Goal: Task Accomplishment & Management: Use online tool/utility

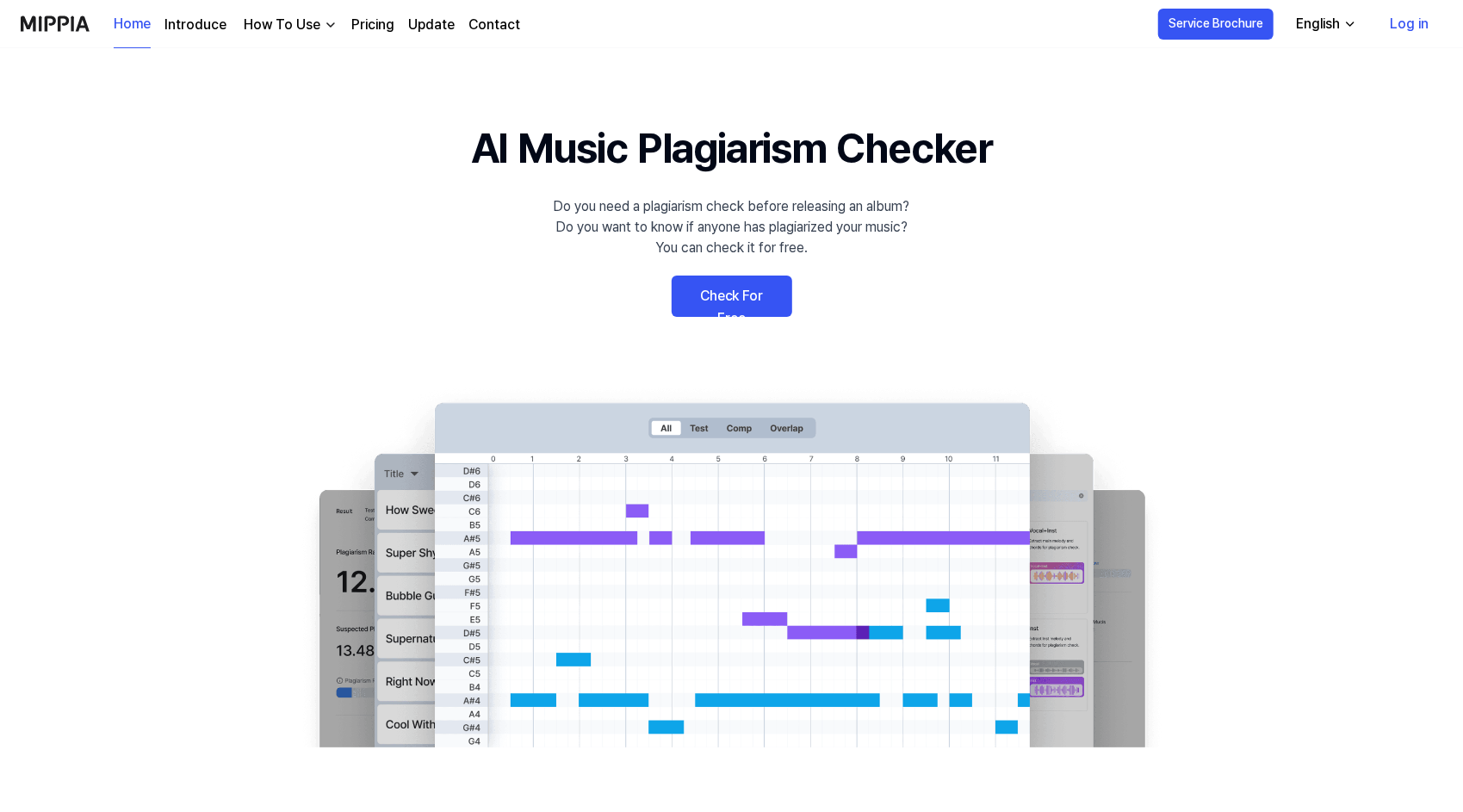
click at [736, 288] on link "Check For Free" at bounding box center [731, 296] width 120 height 41
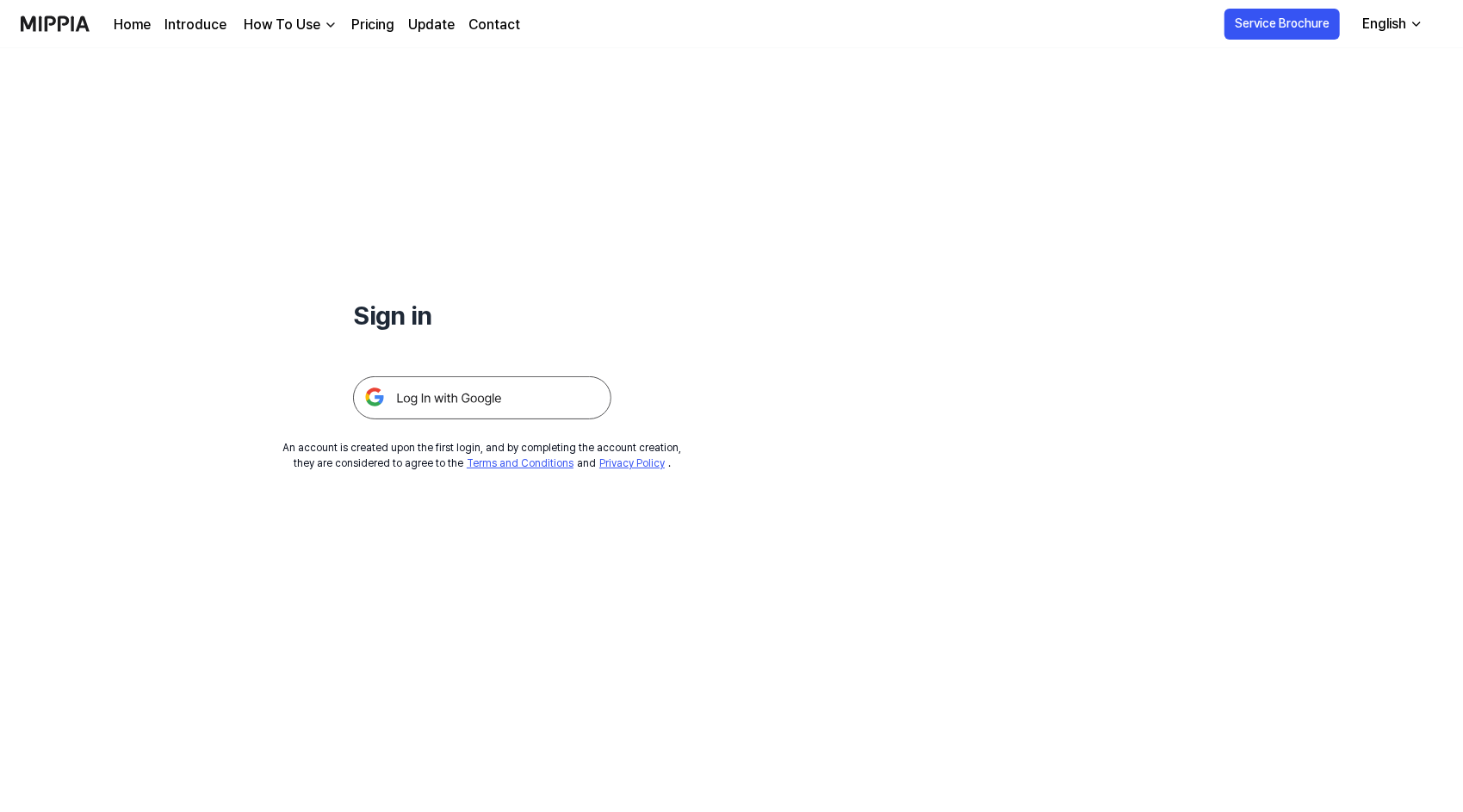
drag, startPoint x: 493, startPoint y: 371, endPoint x: 417, endPoint y: 416, distance: 88.3
click at [417, 416] on div at bounding box center [482, 377] width 259 height 84
click at [417, 416] on img at bounding box center [482, 398] width 259 height 43
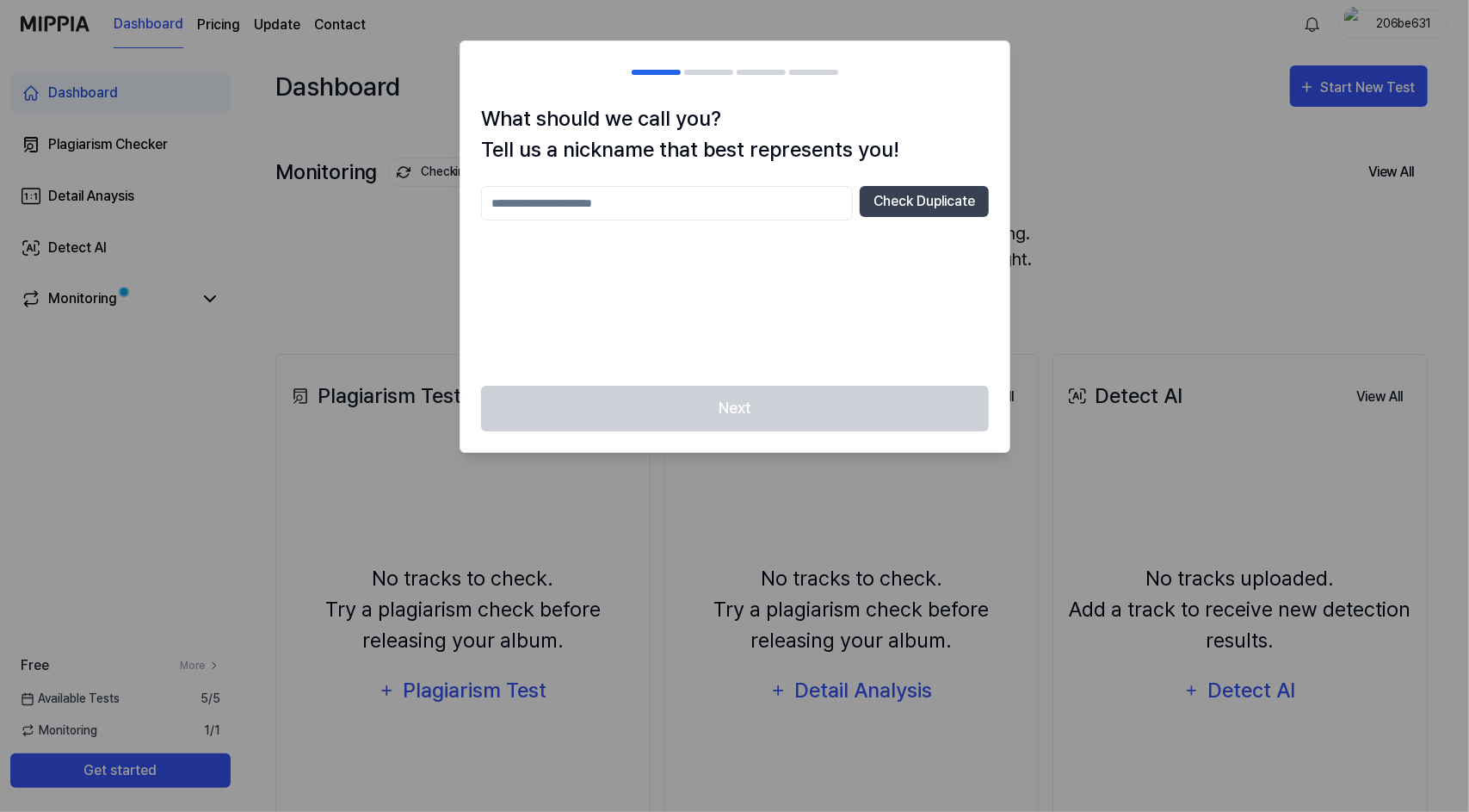
click at [750, 416] on div "Next" at bounding box center [734, 418] width 549 height 66
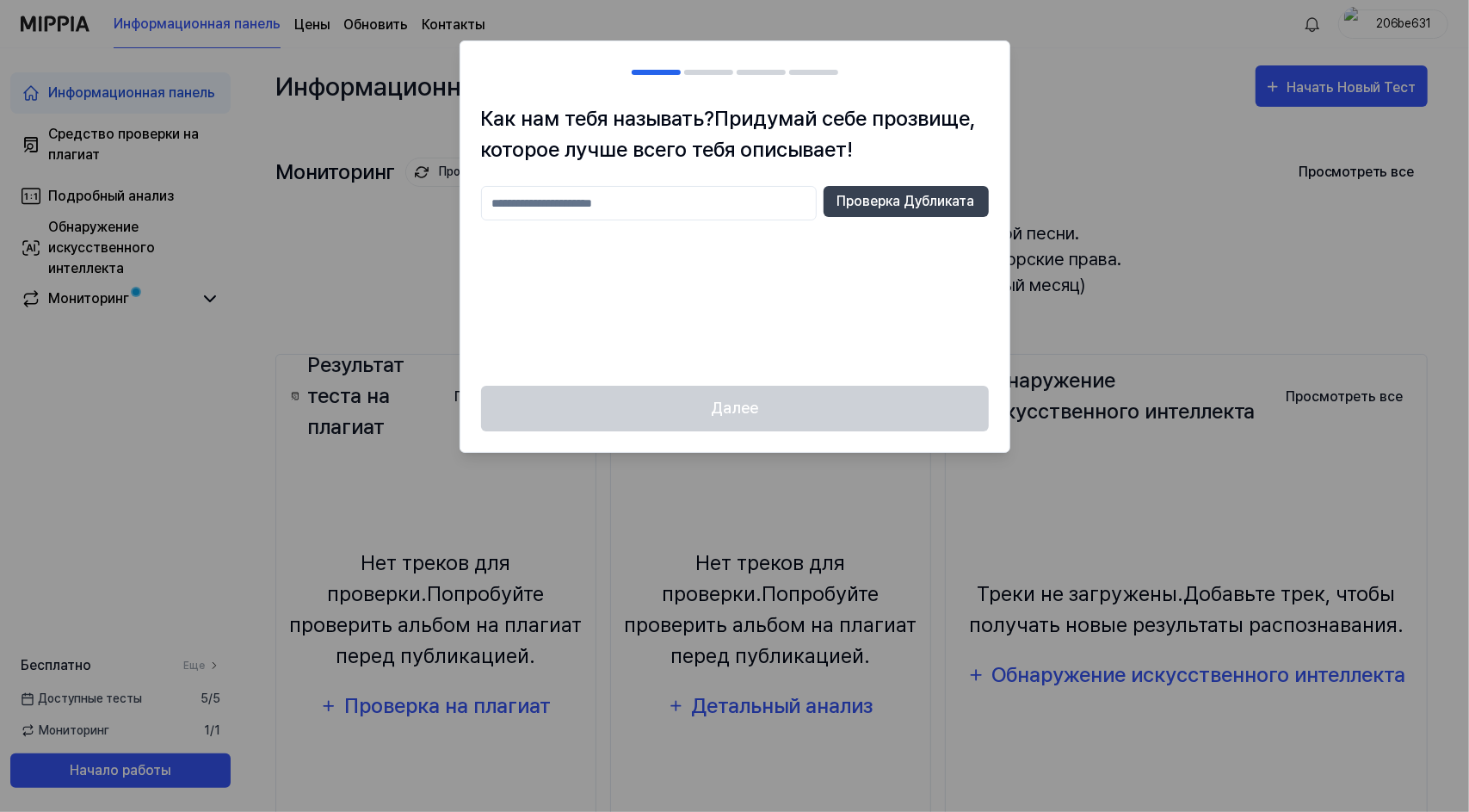
click at [606, 206] on input "text" at bounding box center [650, 203] width 336 height 35
type input "*"
click at [915, 191] on ya-tr-span "Проверка Дубликата" at bounding box center [906, 202] width 138 height 21
click at [722, 197] on input "***" at bounding box center [650, 203] width 336 height 35
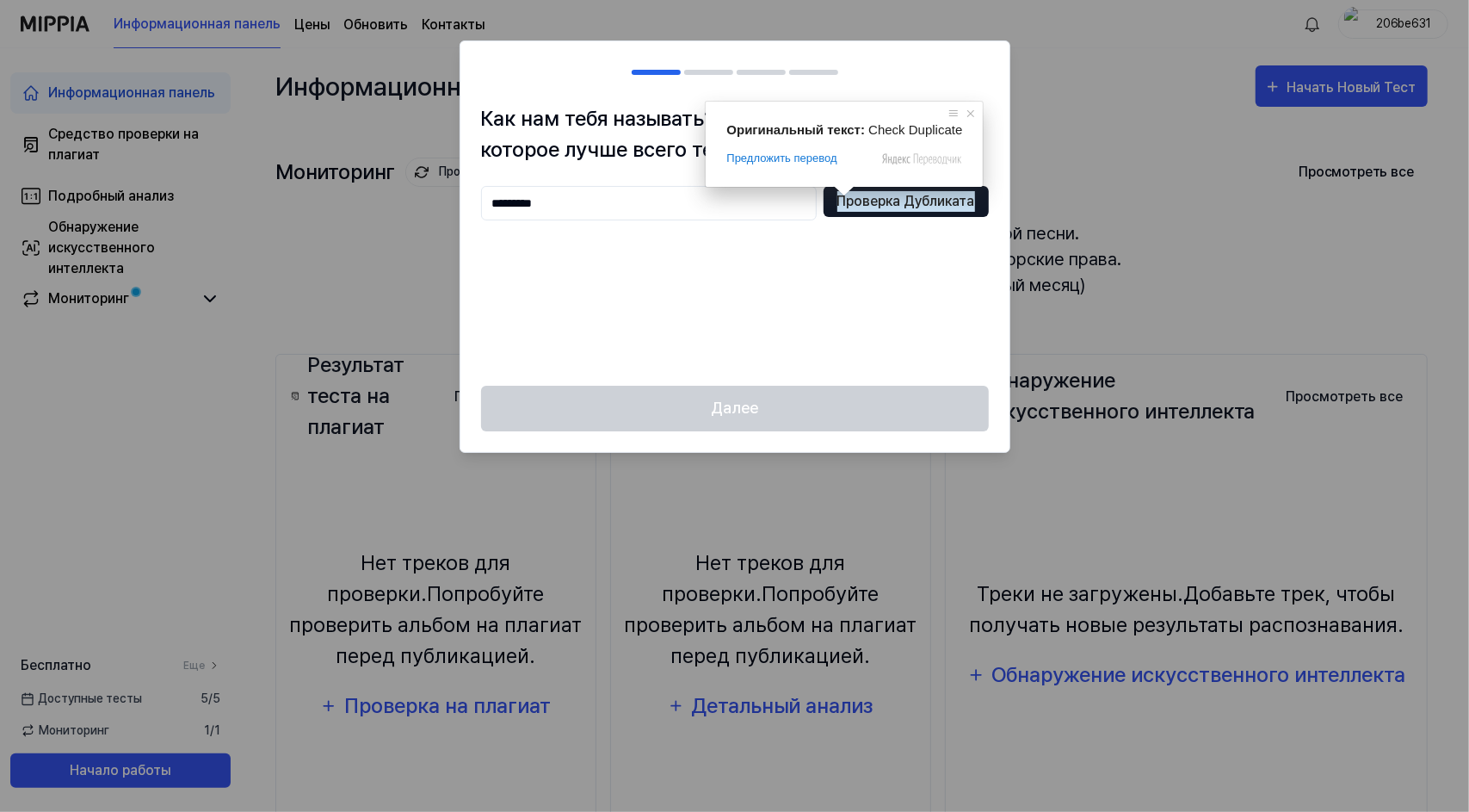
type input "*********"
click at [885, 203] on ya-tr-span "Проверка Дубликата" at bounding box center [906, 202] width 138 height 21
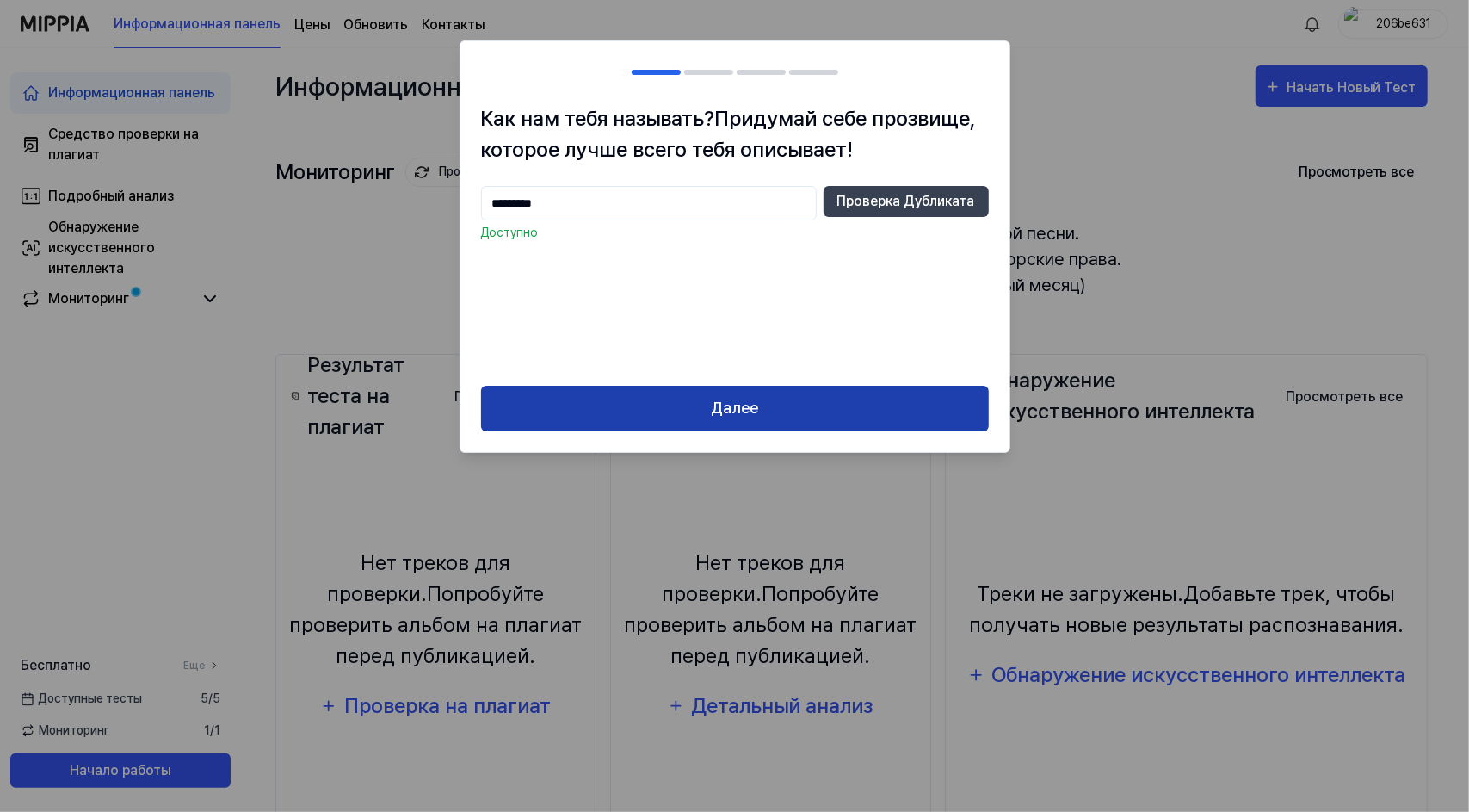
click at [804, 393] on button "Далее" at bounding box center [735, 408] width 508 height 46
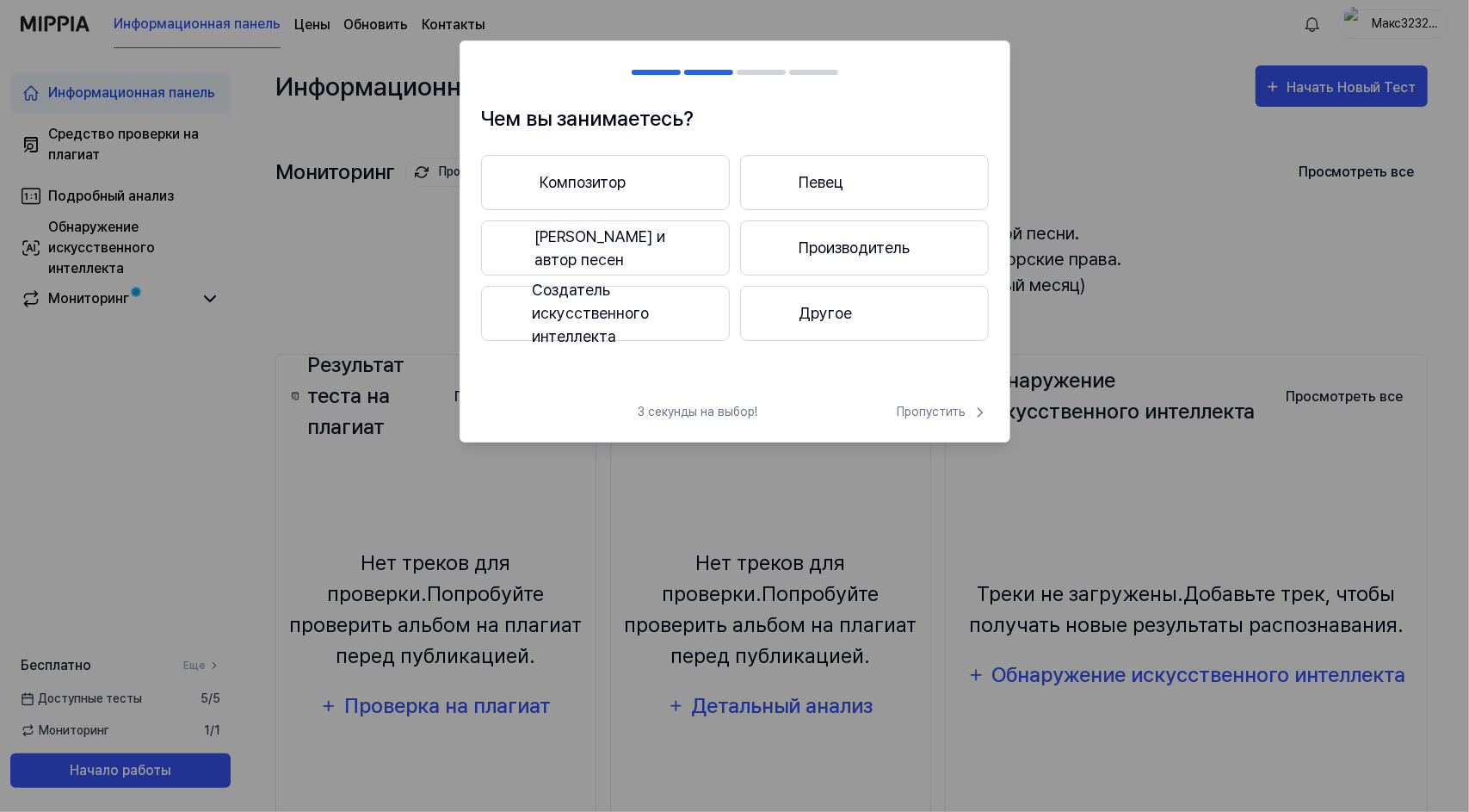
click at [636, 172] on button "Композитор" at bounding box center [606, 182] width 249 height 55
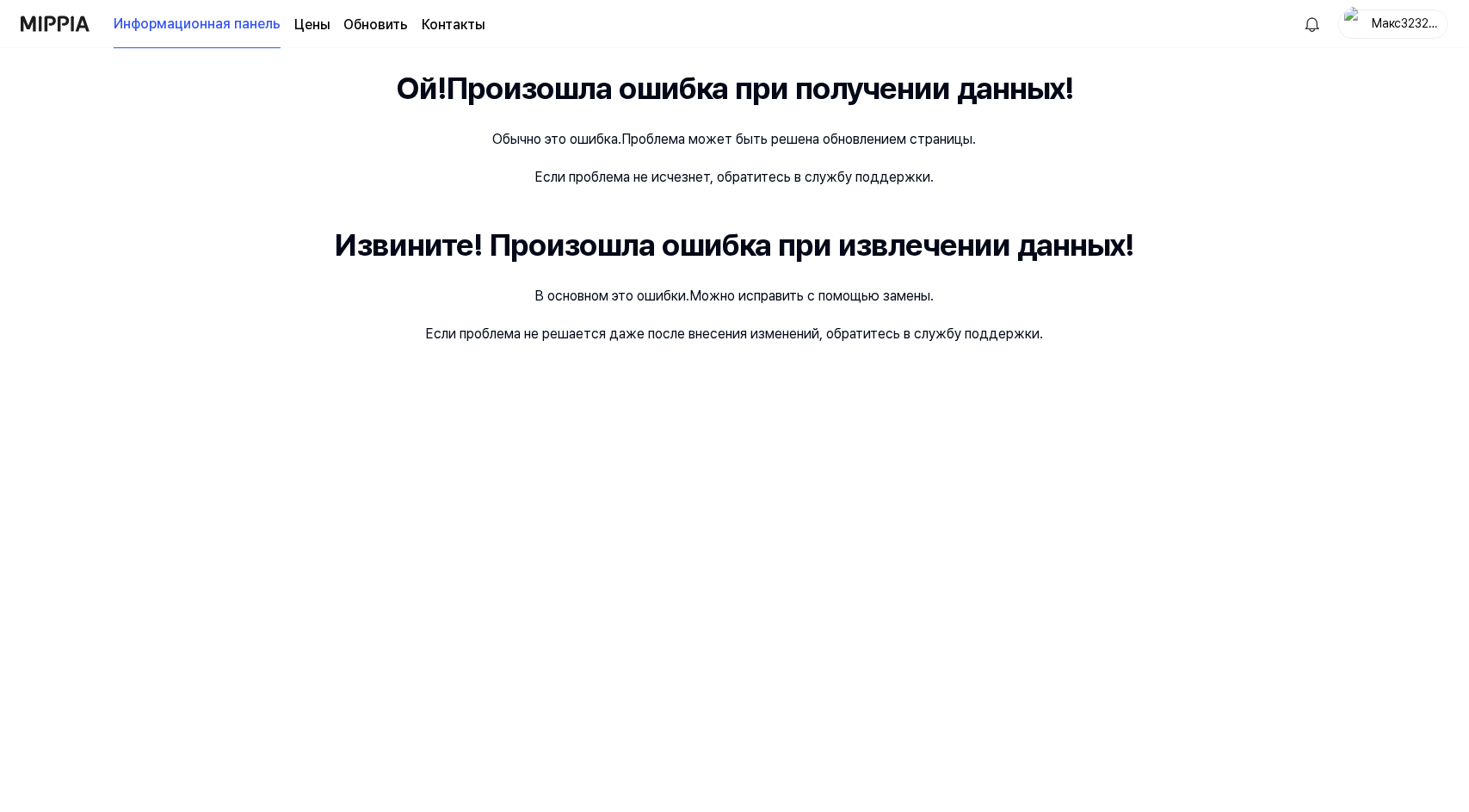
click at [796, 593] on div "Ой! Произошла ошибка при получении данных! Обычно это ошибка. Проблема может бы…" at bounding box center [734, 430] width 1469 height 763
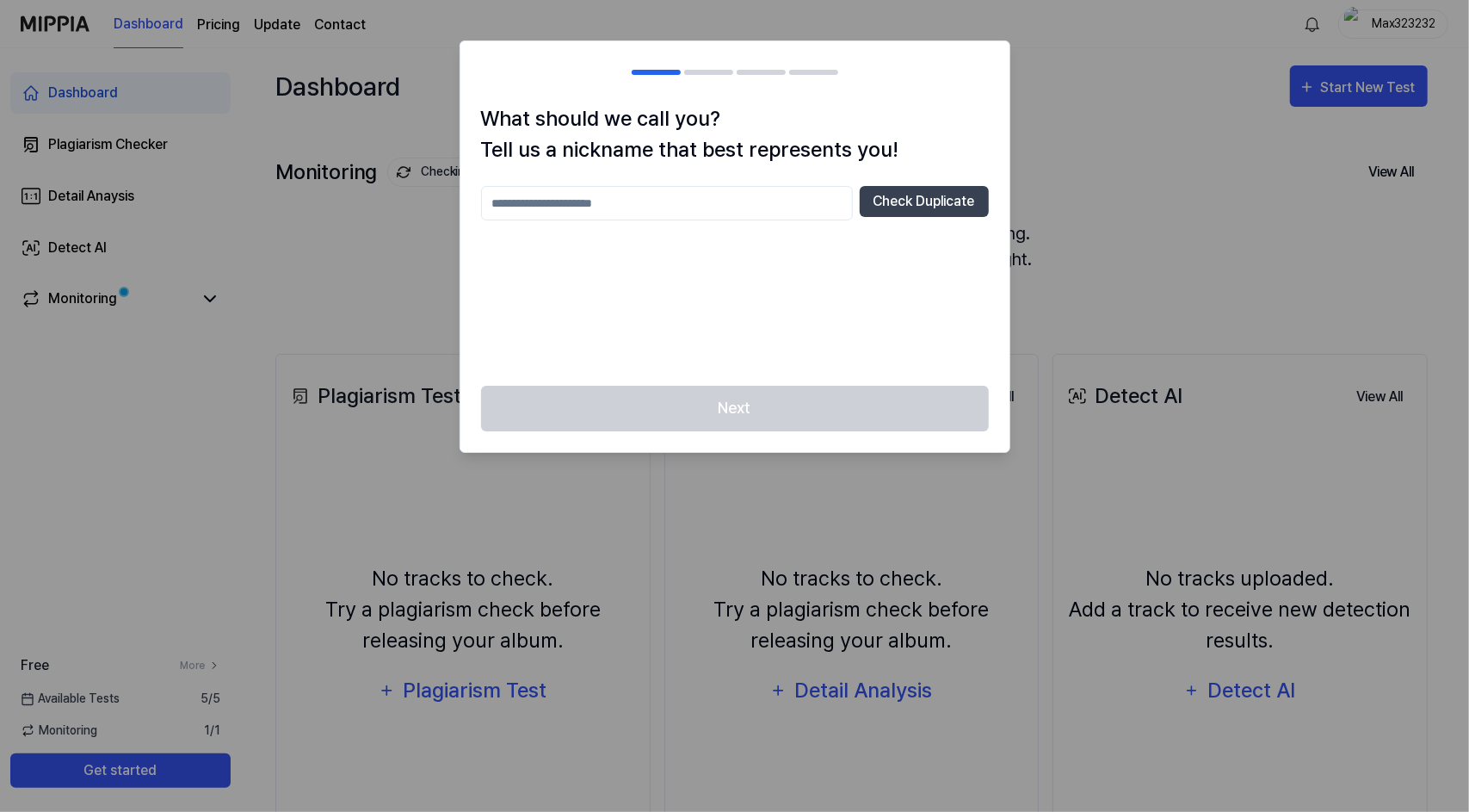
click at [628, 189] on input "text" at bounding box center [667, 203] width 371 height 35
drag, startPoint x: 940, startPoint y: 221, endPoint x: 897, endPoint y: 206, distance: 45.5
click at [897, 206] on div "********* Check Duplicate" at bounding box center [735, 275] width 508 height 179
click at [897, 206] on button "Check Duplicate" at bounding box center [924, 201] width 129 height 31
click at [704, 205] on input "*********" at bounding box center [667, 203] width 371 height 35
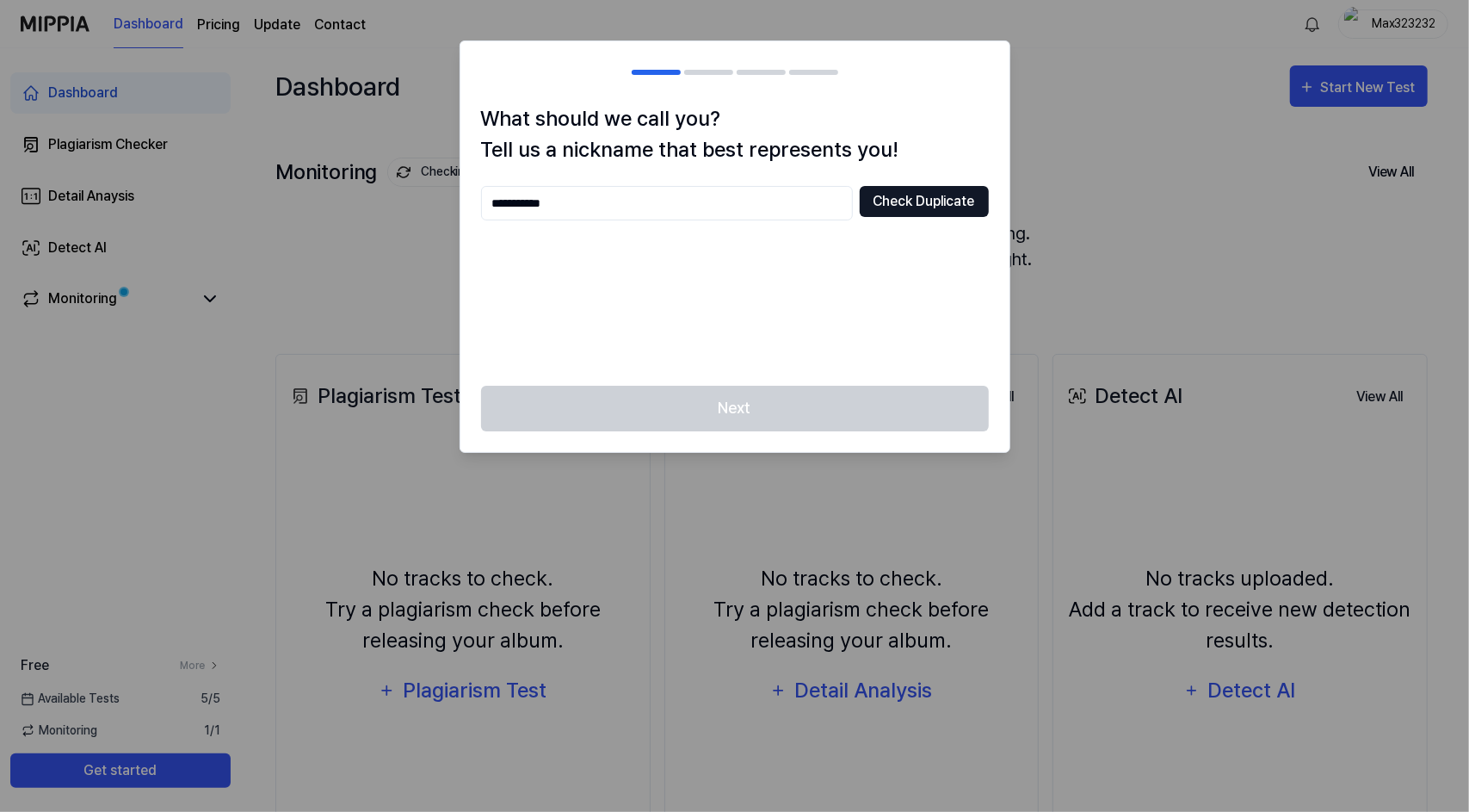
type input "**********"
click at [881, 213] on button "Check Duplicate" at bounding box center [924, 201] width 129 height 31
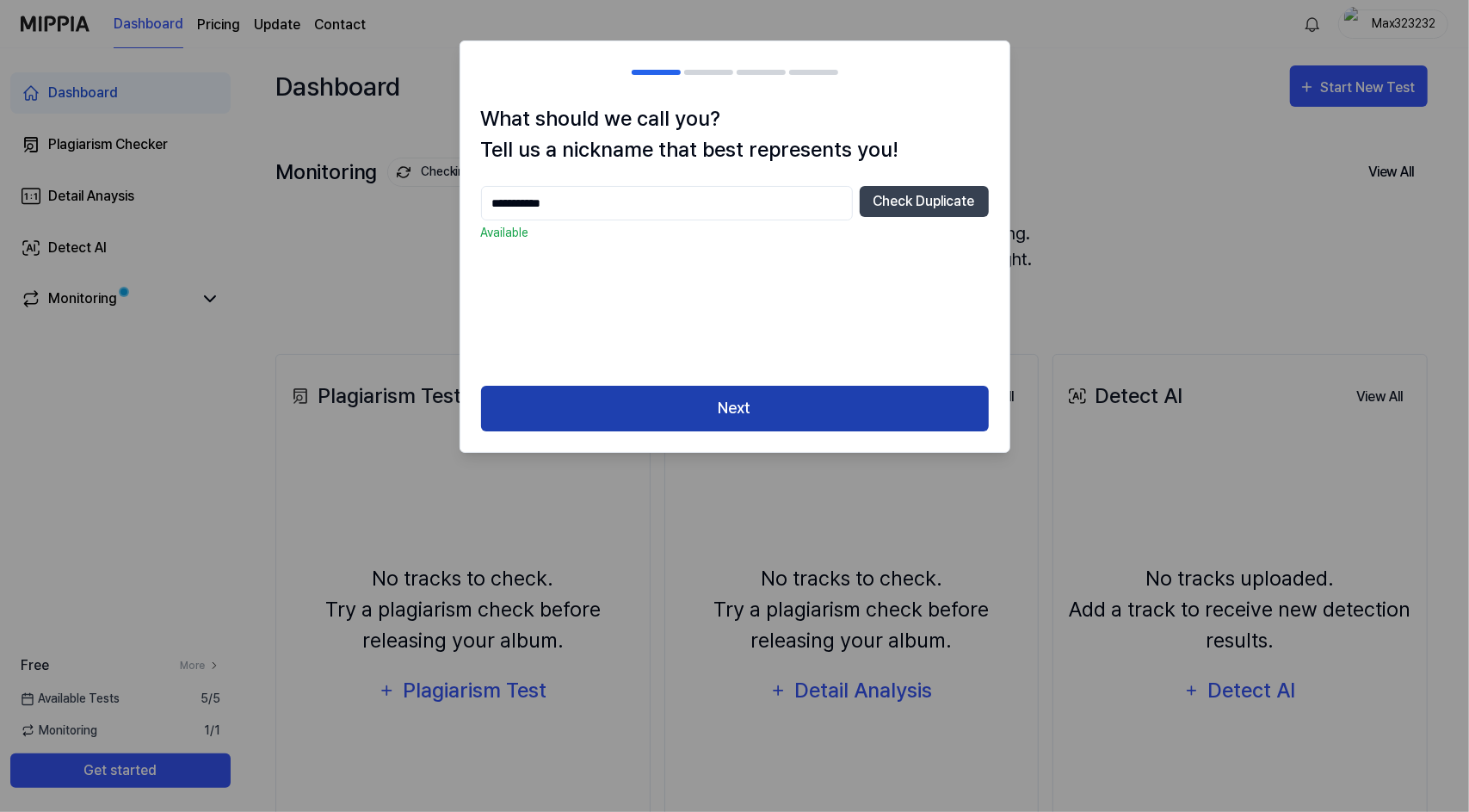
click at [738, 397] on button "Next" at bounding box center [735, 408] width 508 height 46
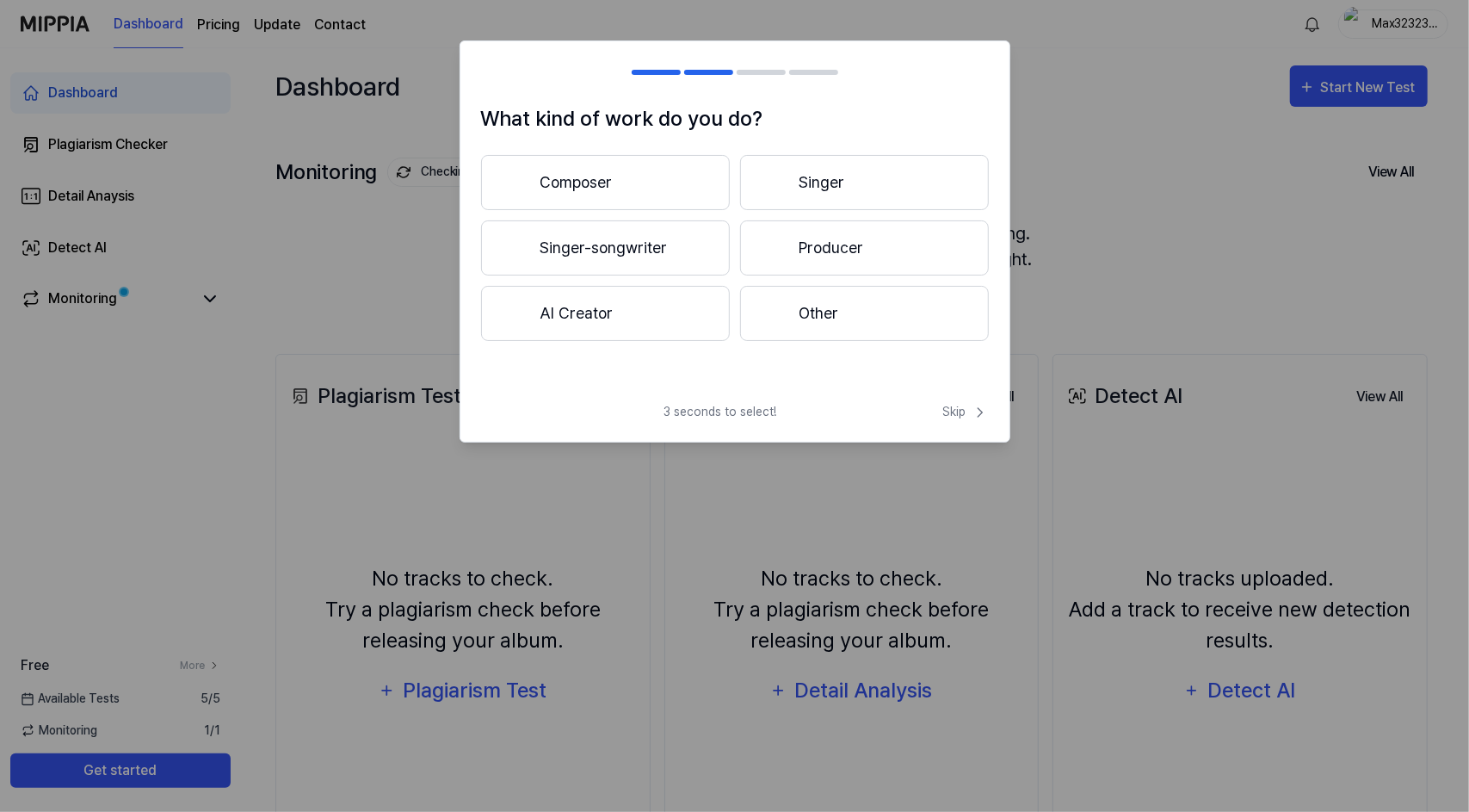
click at [611, 191] on button "Composer" at bounding box center [606, 182] width 249 height 55
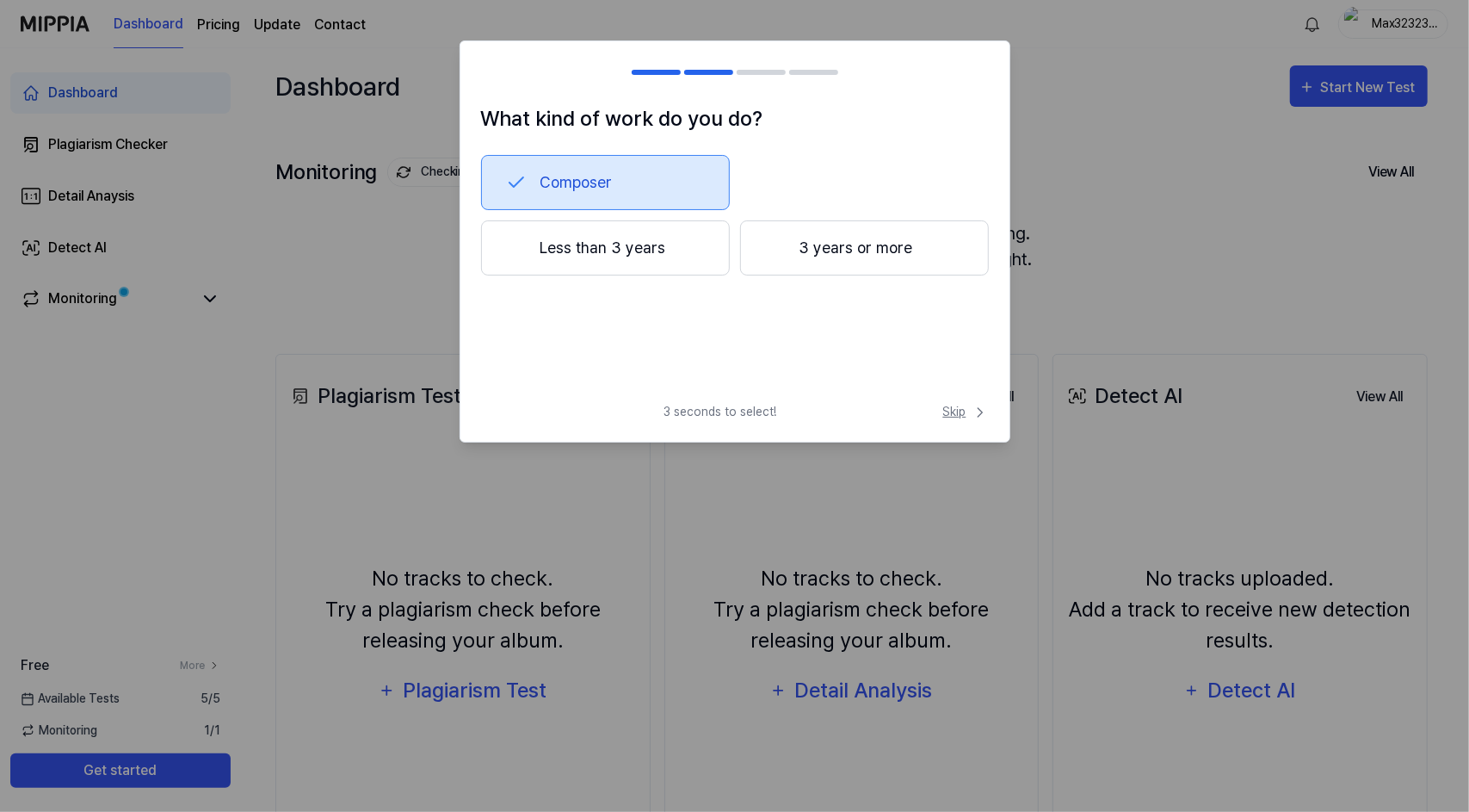
click at [958, 420] on span "Skip" at bounding box center [966, 412] width 46 height 18
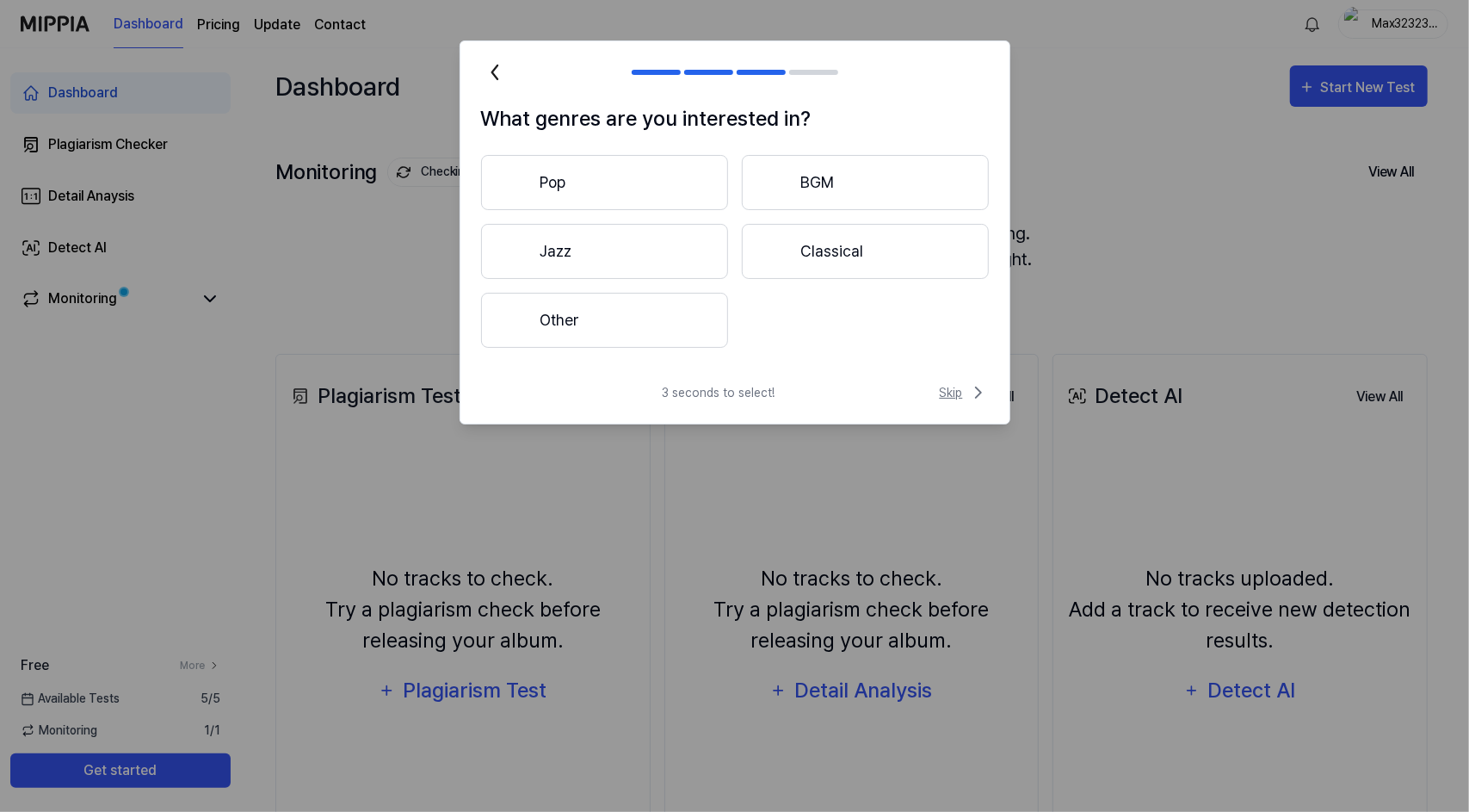
click at [947, 387] on span "Skip" at bounding box center [964, 392] width 49 height 21
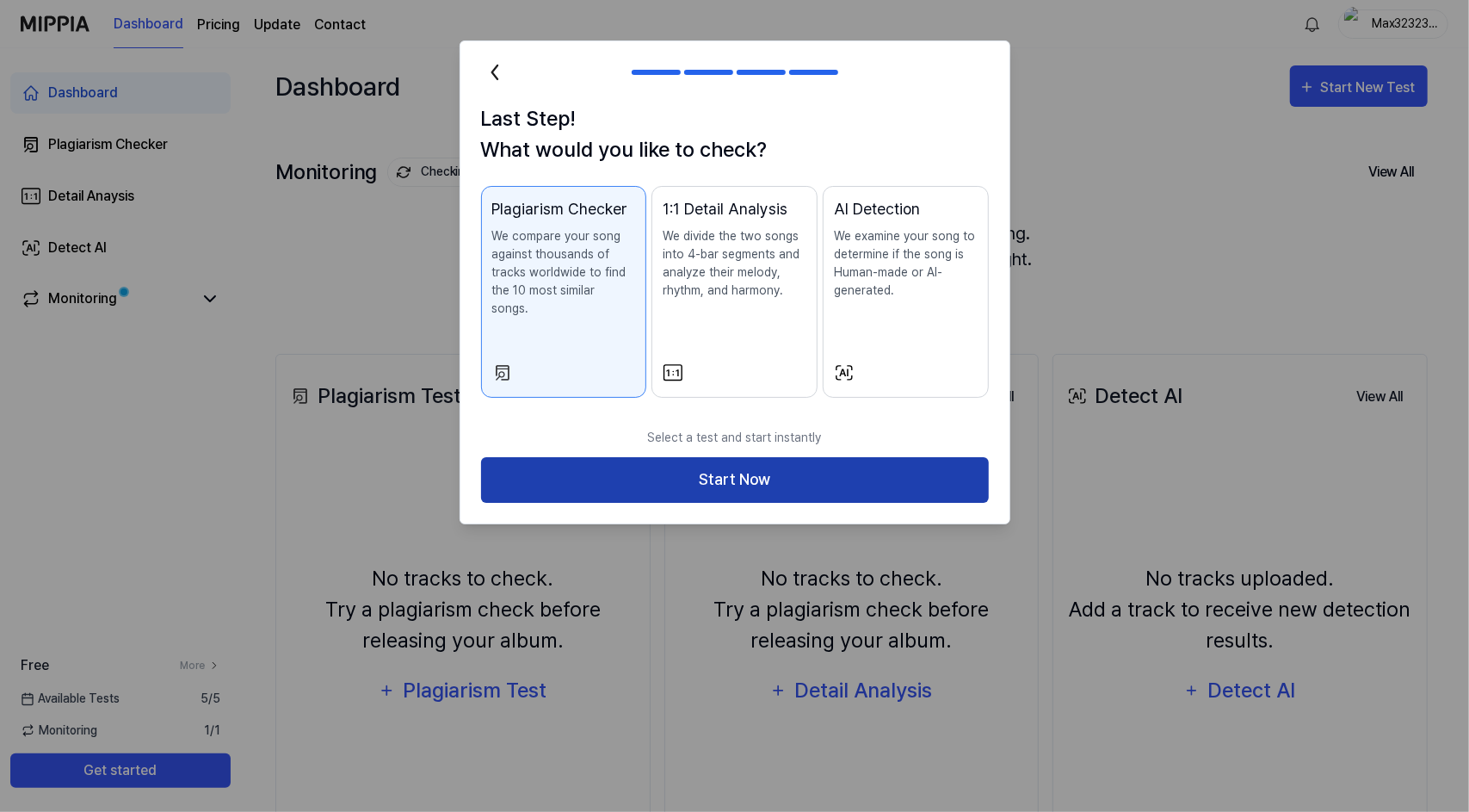
click at [754, 477] on button "Start Now" at bounding box center [735, 480] width 508 height 46
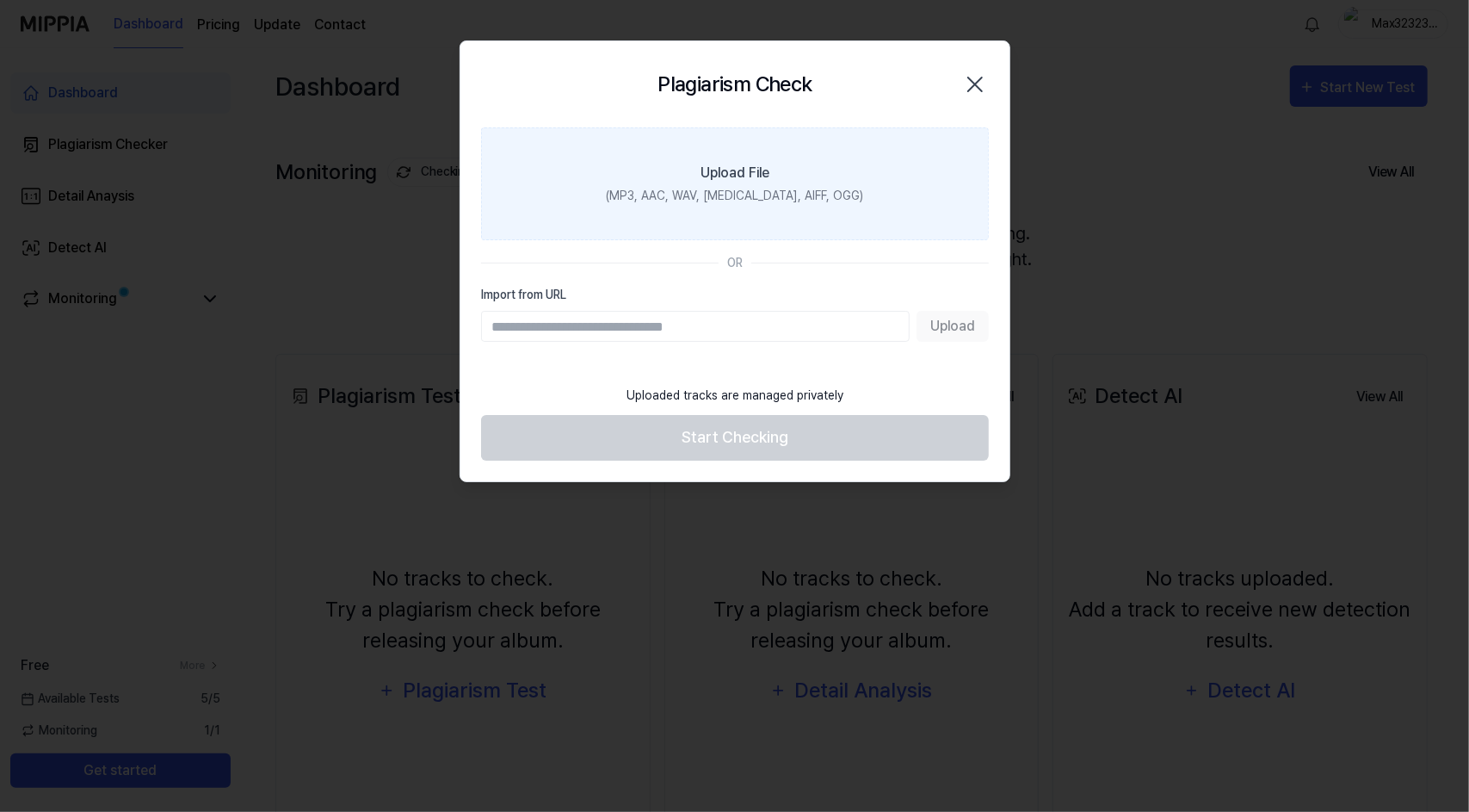
click at [701, 157] on label "Upload File (MP3, AAC, WAV, [MEDICAL_DATA], AIFF, OGG)" at bounding box center [735, 183] width 508 height 113
click at [0, 0] on input "Upload File (MP3, AAC, WAV, [MEDICAL_DATA], AIFF, OGG)" at bounding box center [0, 0] width 0 height 0
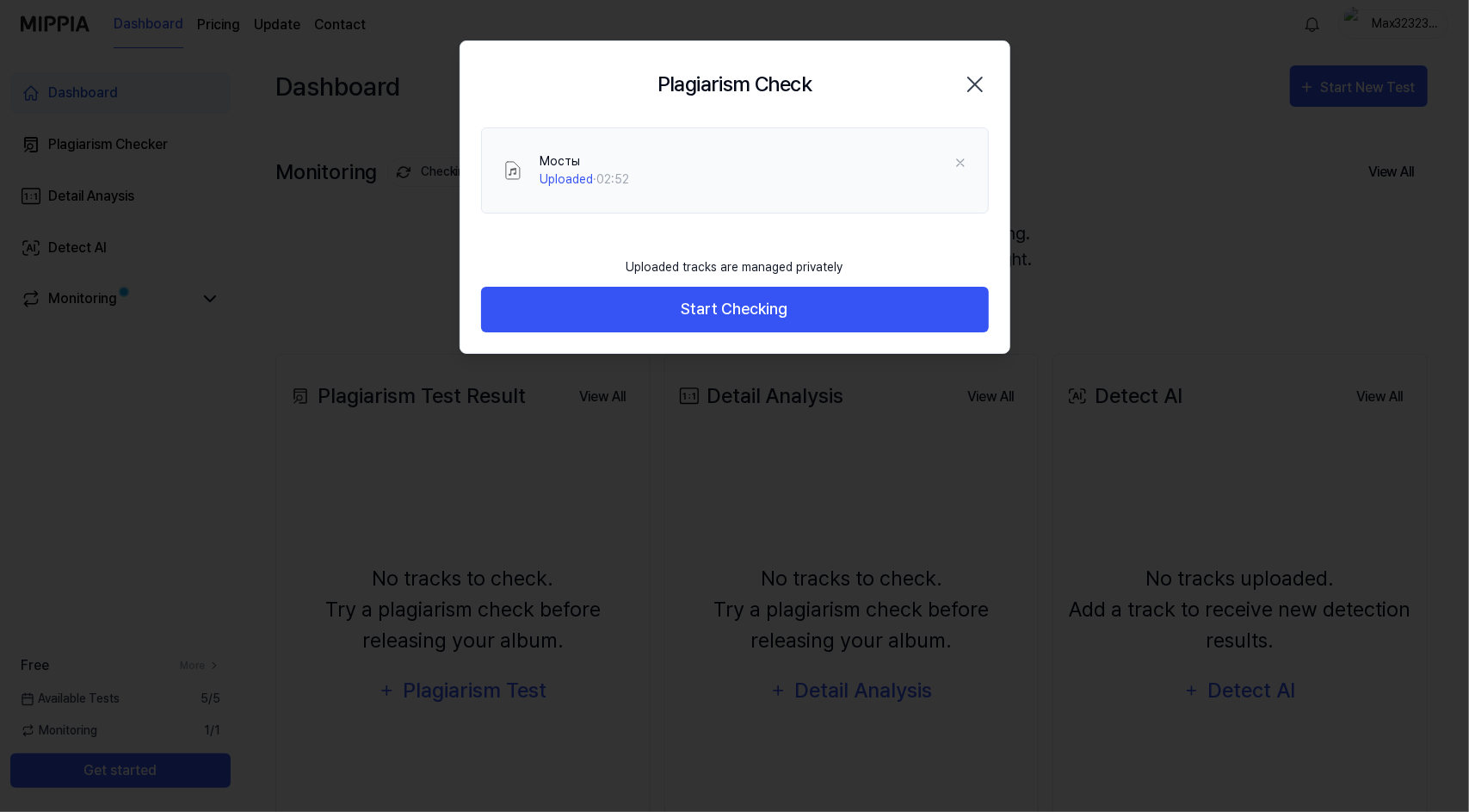
click at [615, 294] on button "Start Checking" at bounding box center [735, 309] width 508 height 46
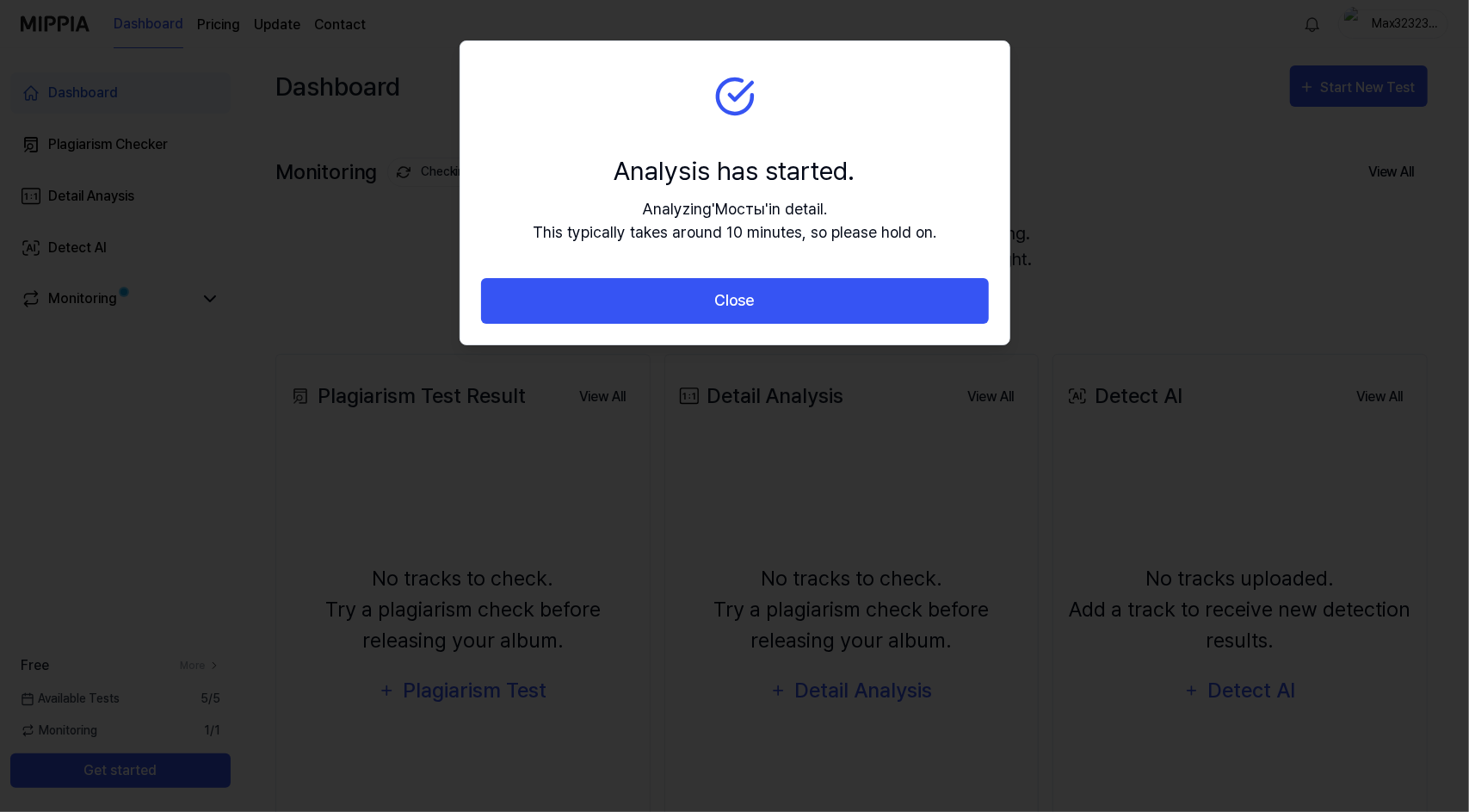
click at [615, 294] on button "Close" at bounding box center [735, 301] width 508 height 46
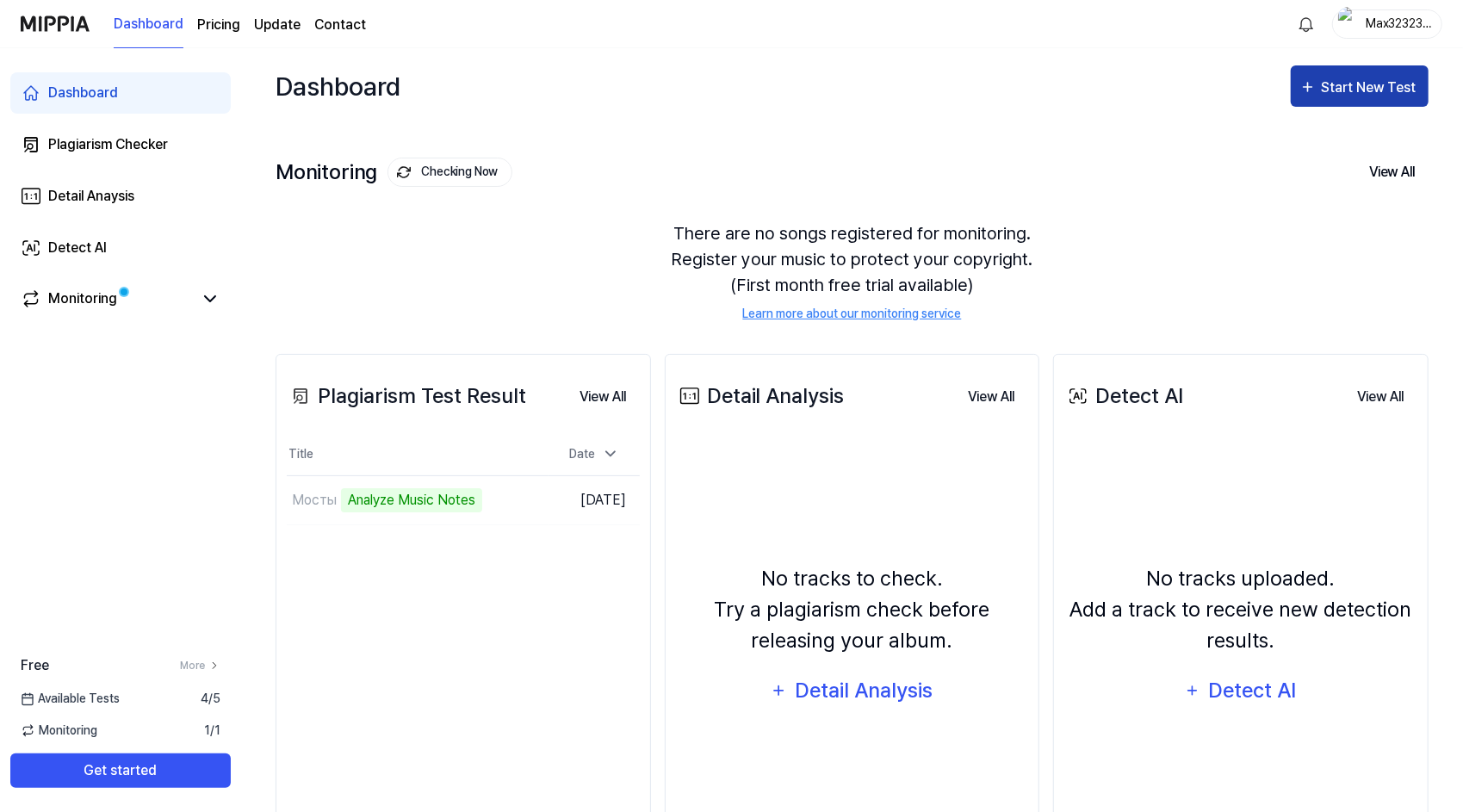
click at [1352, 91] on div "Start New Test" at bounding box center [1371, 88] width 98 height 22
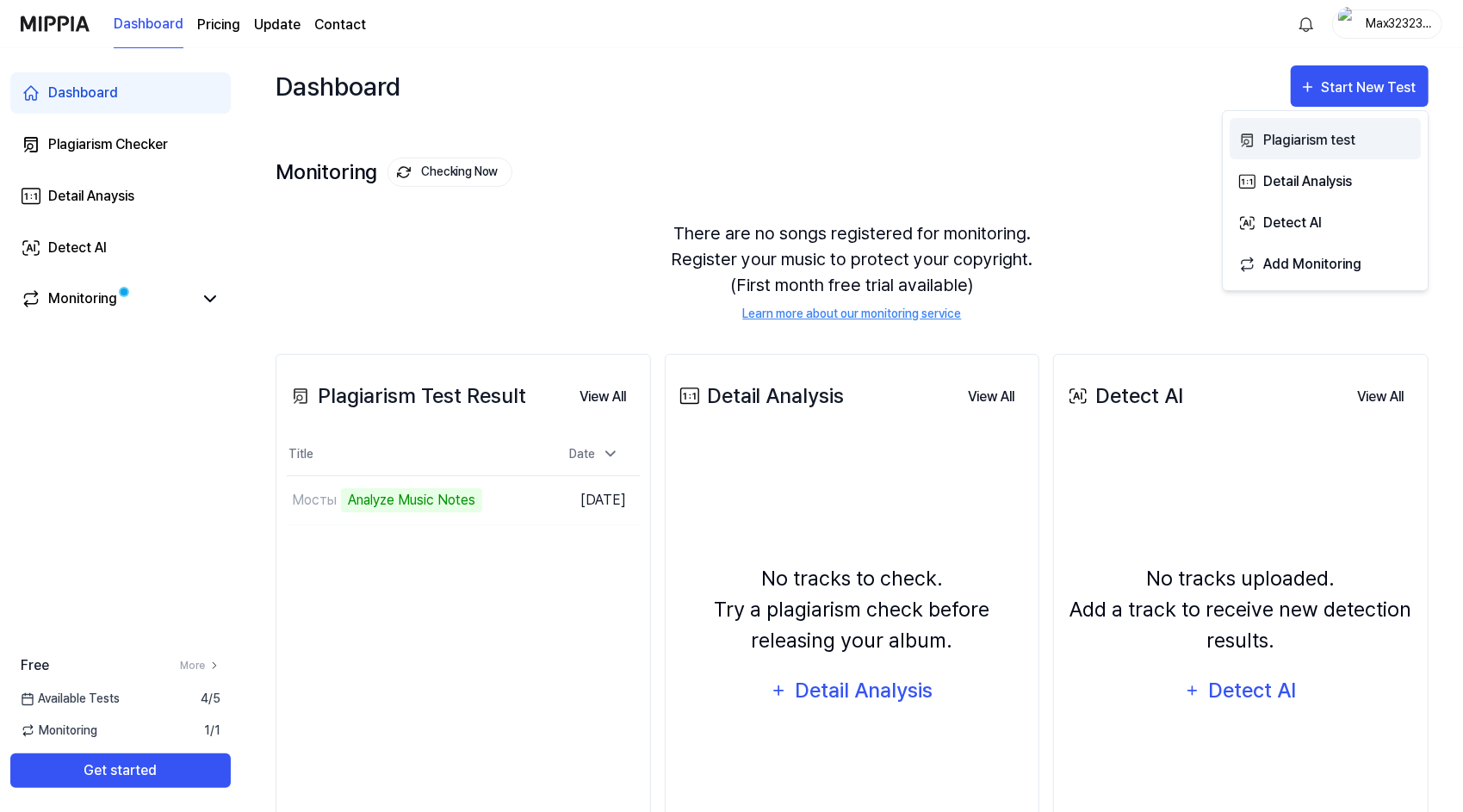
click at [1316, 141] on div "Plagiarism test" at bounding box center [1338, 140] width 149 height 22
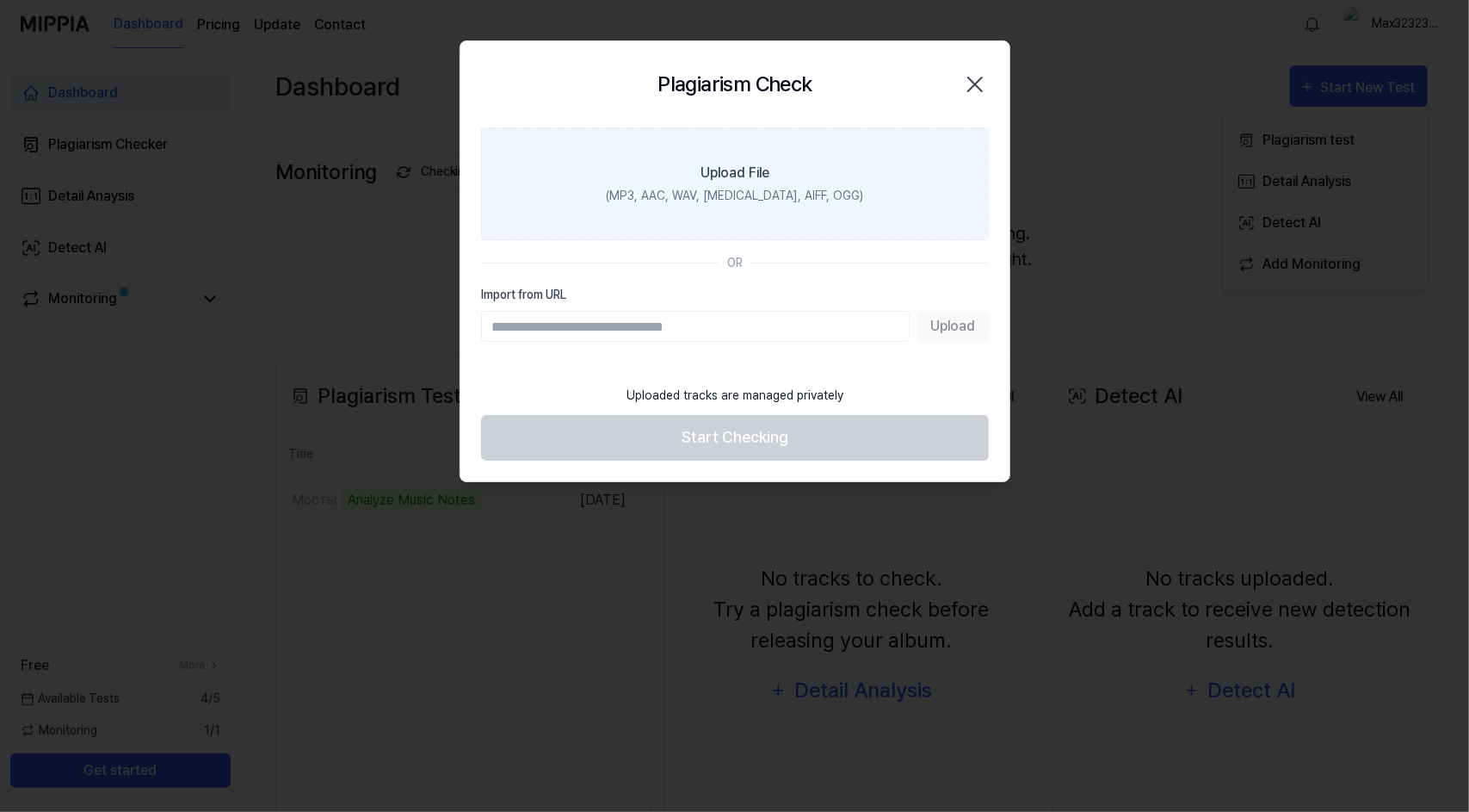
click at [734, 218] on label "Upload File (MP3, AAC, WAV, FLAC, AIFF, OGG)" at bounding box center [735, 183] width 508 height 113
click at [0, 0] on input "Upload File (MP3, AAC, WAV, FLAC, AIFF, OGG)" at bounding box center [0, 0] width 0 height 0
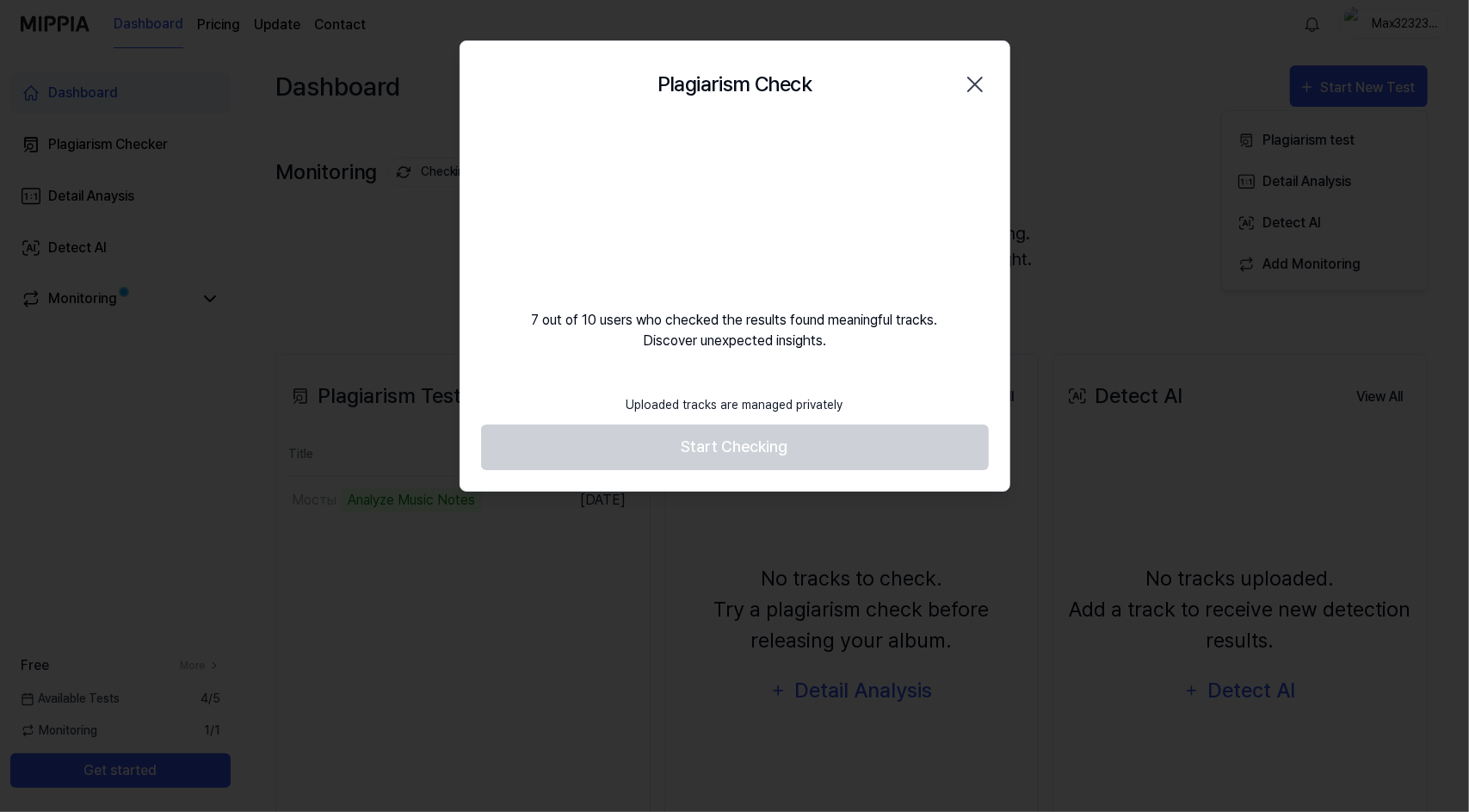
click at [761, 439] on footer "Uploaded tracks are managed privately Start Checking" at bounding box center [735, 427] width 508 height 84
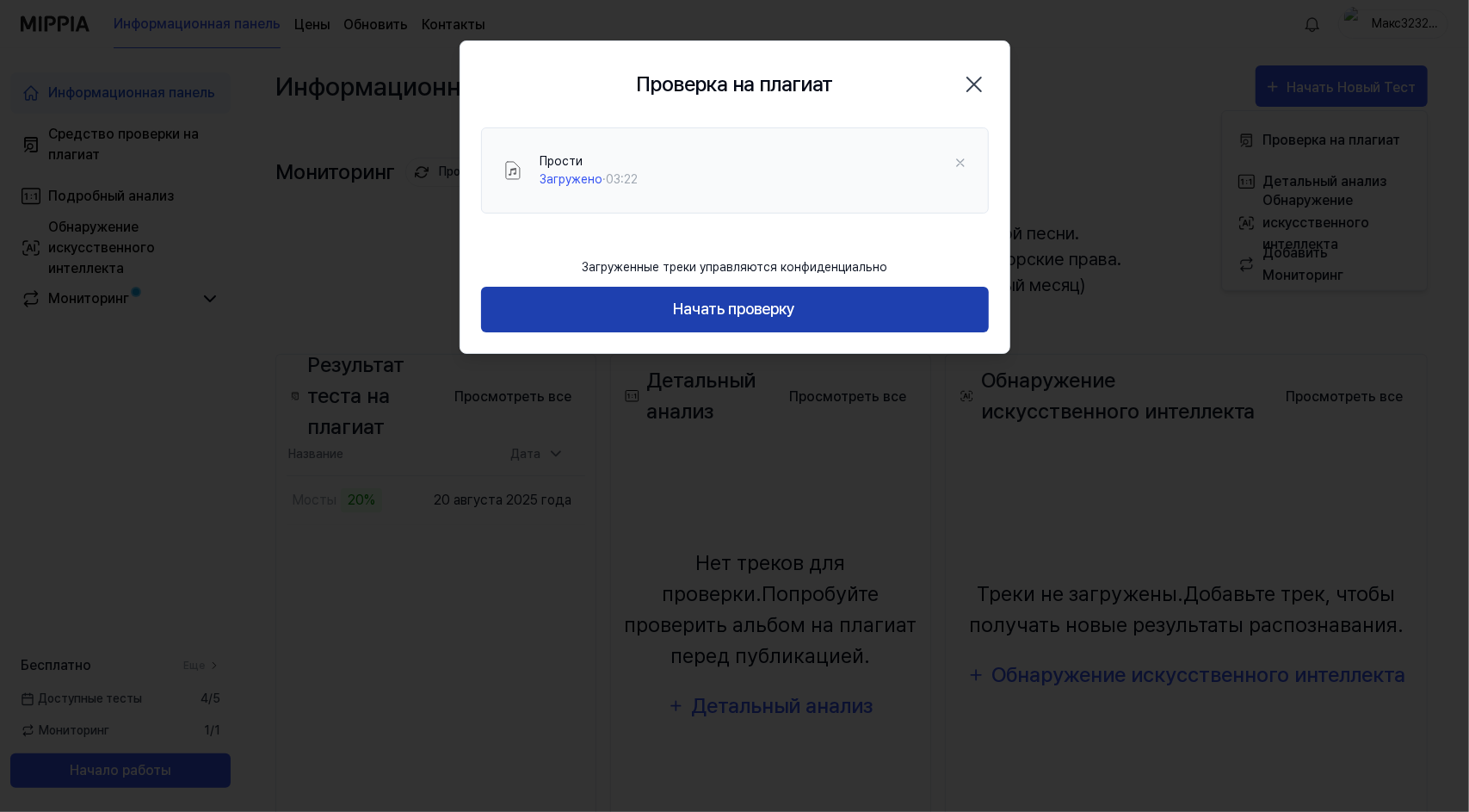
click at [554, 327] on button "Начать проверку" at bounding box center [735, 309] width 508 height 46
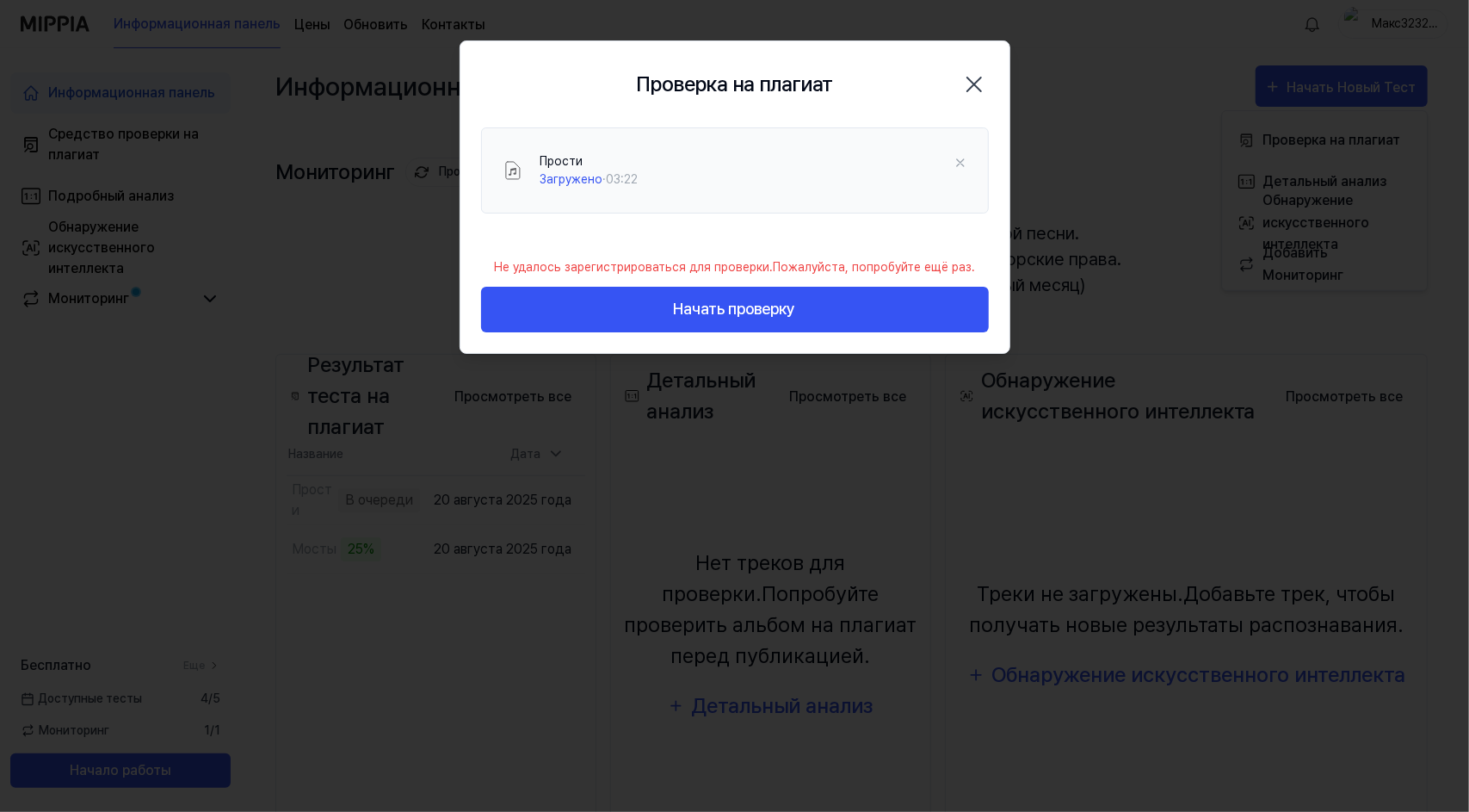
click at [979, 83] on icon "button" at bounding box center [974, 85] width 28 height 28
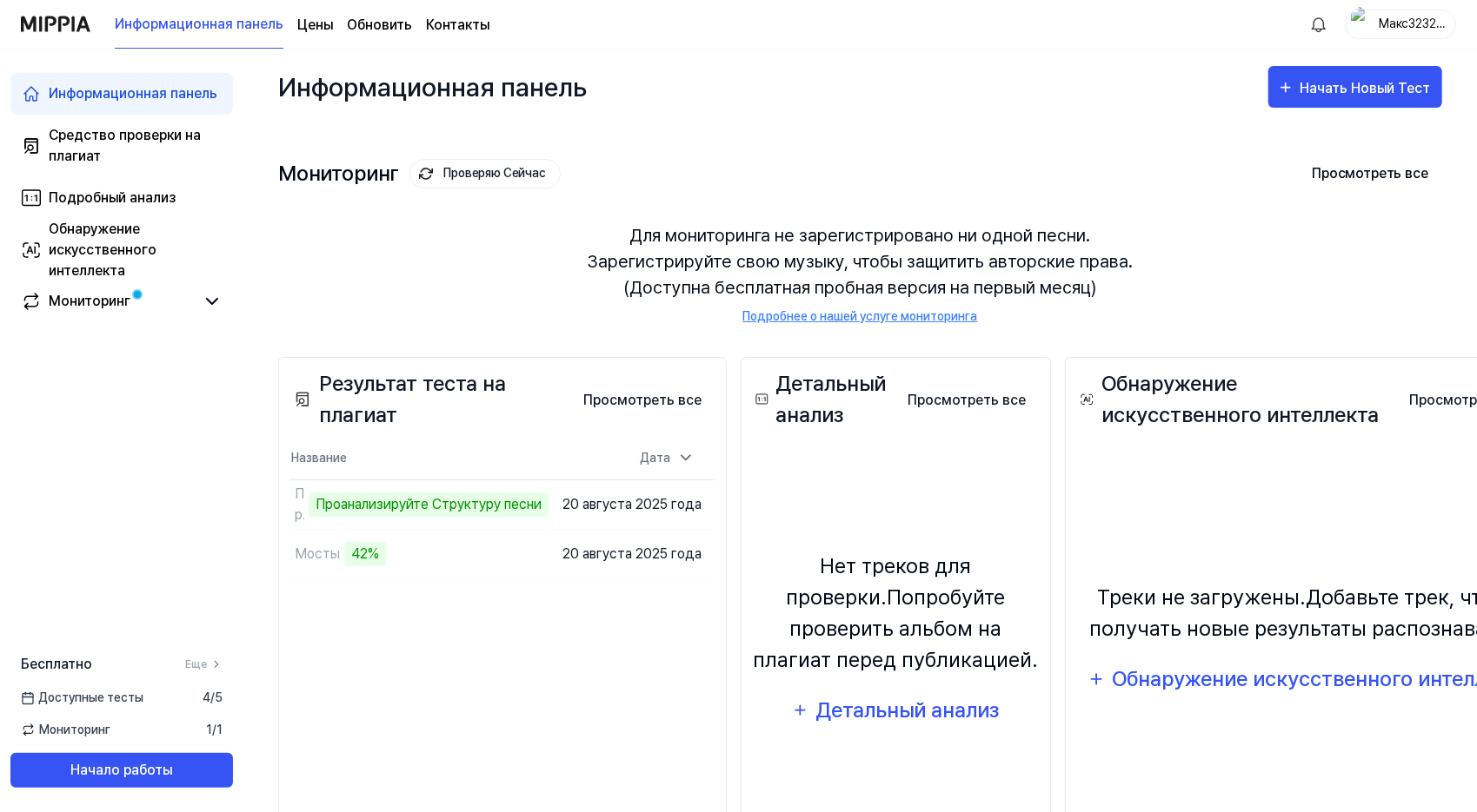
click at [515, 671] on div "Результат теста на плагиат Просмотреть все Plagiarism Test Result Название Дата…" at bounding box center [502, 628] width 449 height 544
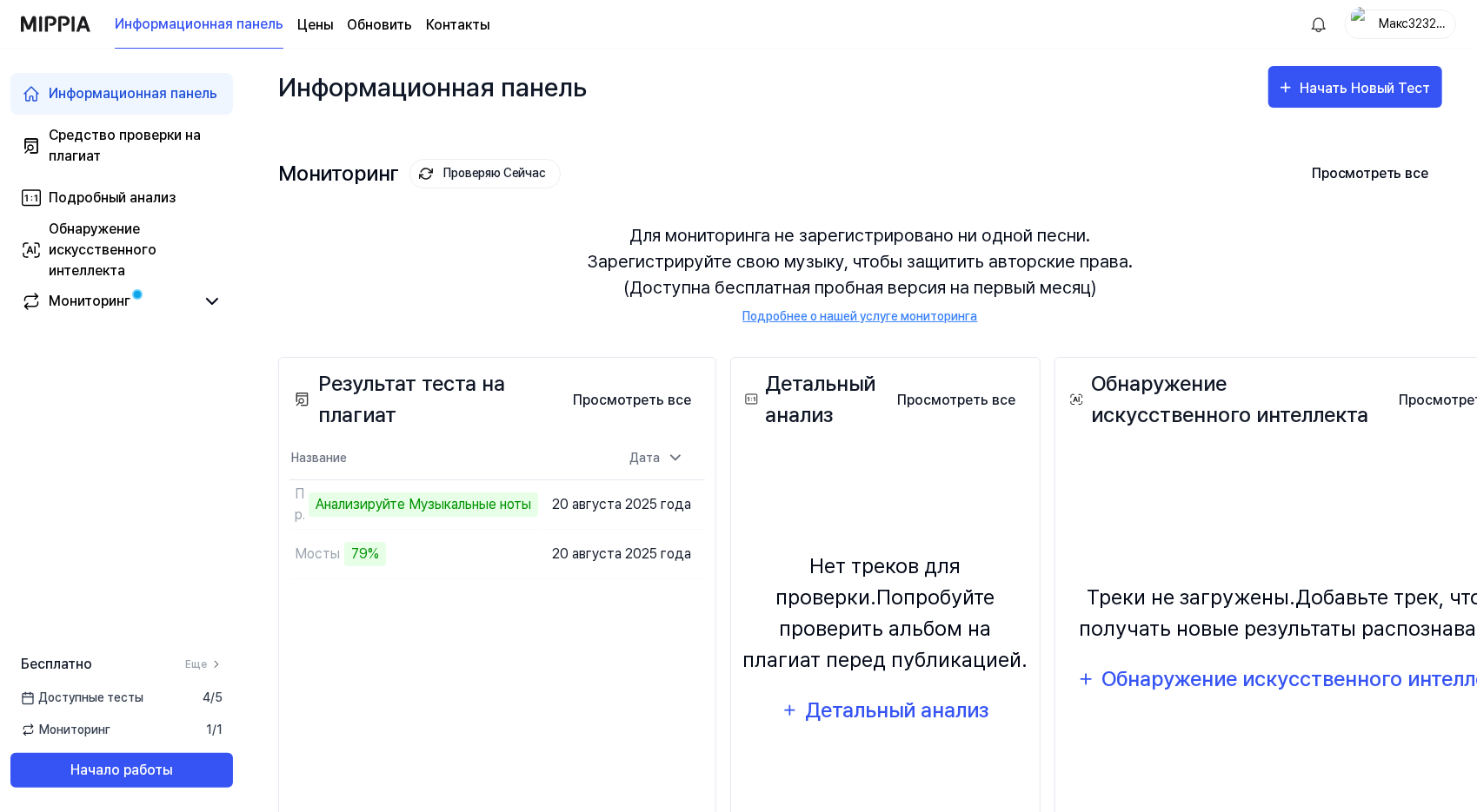
click at [497, 697] on div "Результат теста на плагиат Просмотреть все Plagiarism Test Result Название Дата…" at bounding box center [497, 628] width 438 height 544
click at [353, 534] on div "Мосты" at bounding box center [331, 555] width 84 height 49
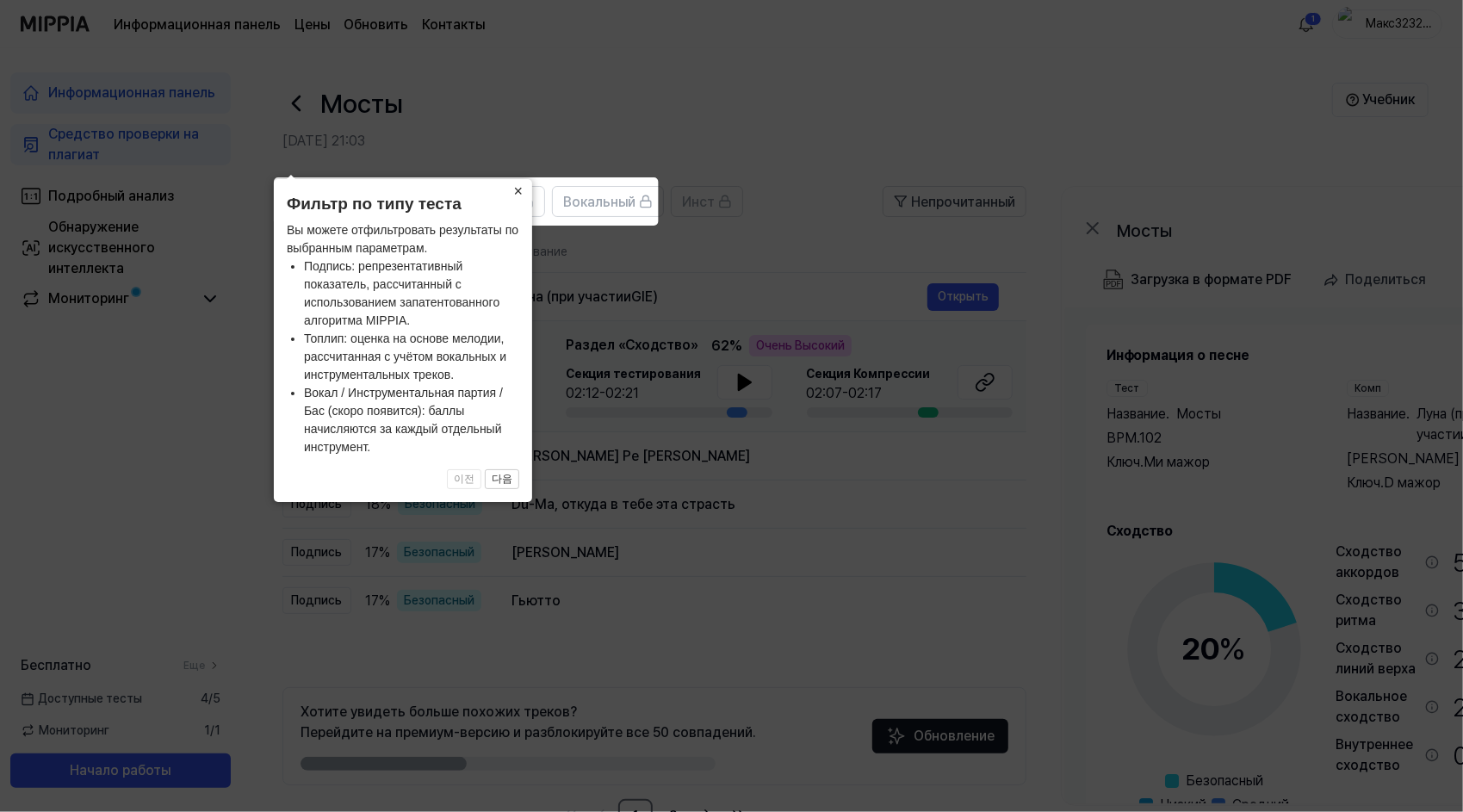
click at [516, 188] on body "Информационная панель Цены Обновить Контакты 1 Макс32323232 Информационная пане…" at bounding box center [731, 406] width 1463 height 812
click at [518, 192] on body "Информационная панель Цены Обновить Контакты 1 Макс32323232 Информационная пане…" at bounding box center [731, 406] width 1463 height 812
click at [518, 192] on ya-tr-span "×" at bounding box center [519, 191] width 9 height 17
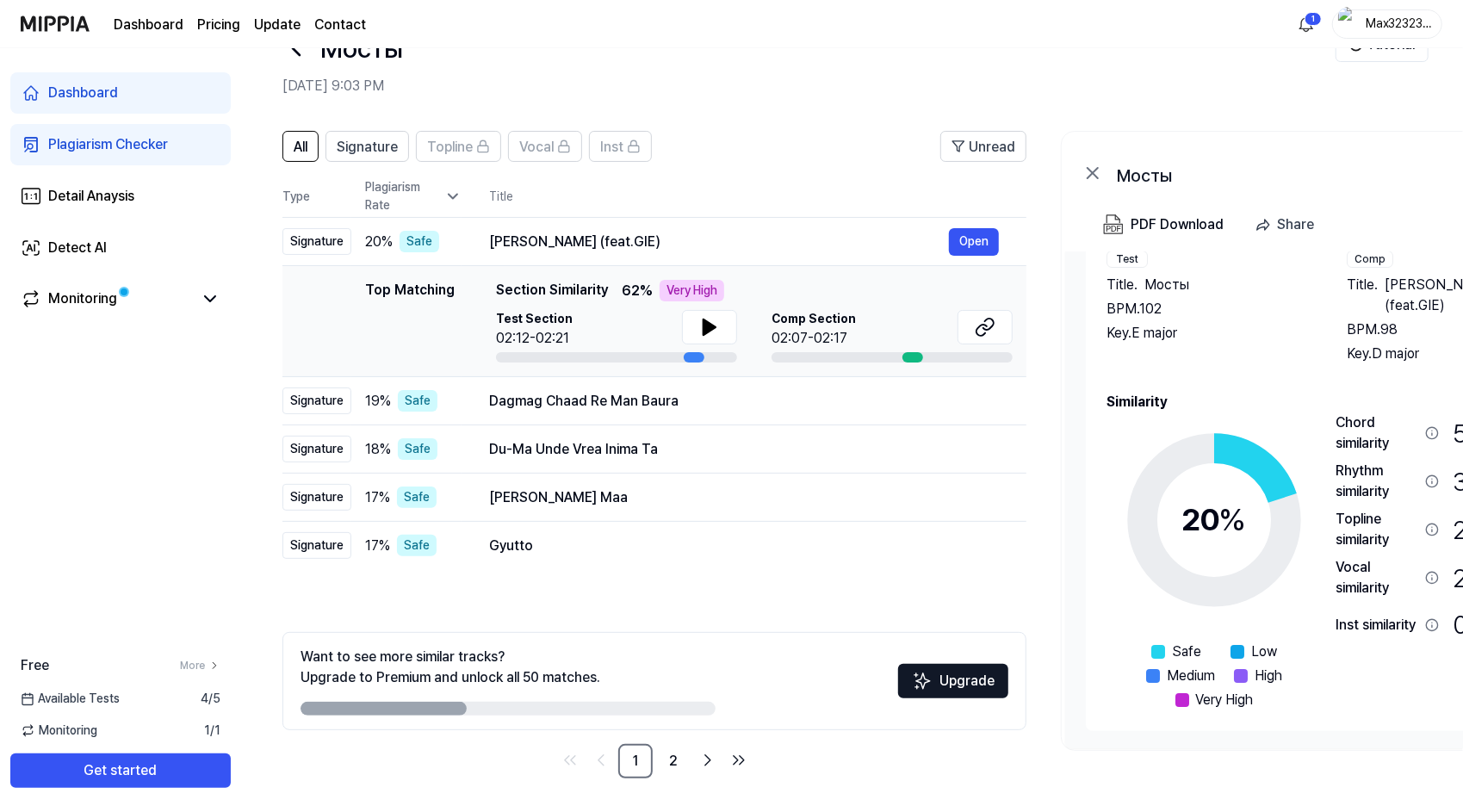
scroll to position [52, 0]
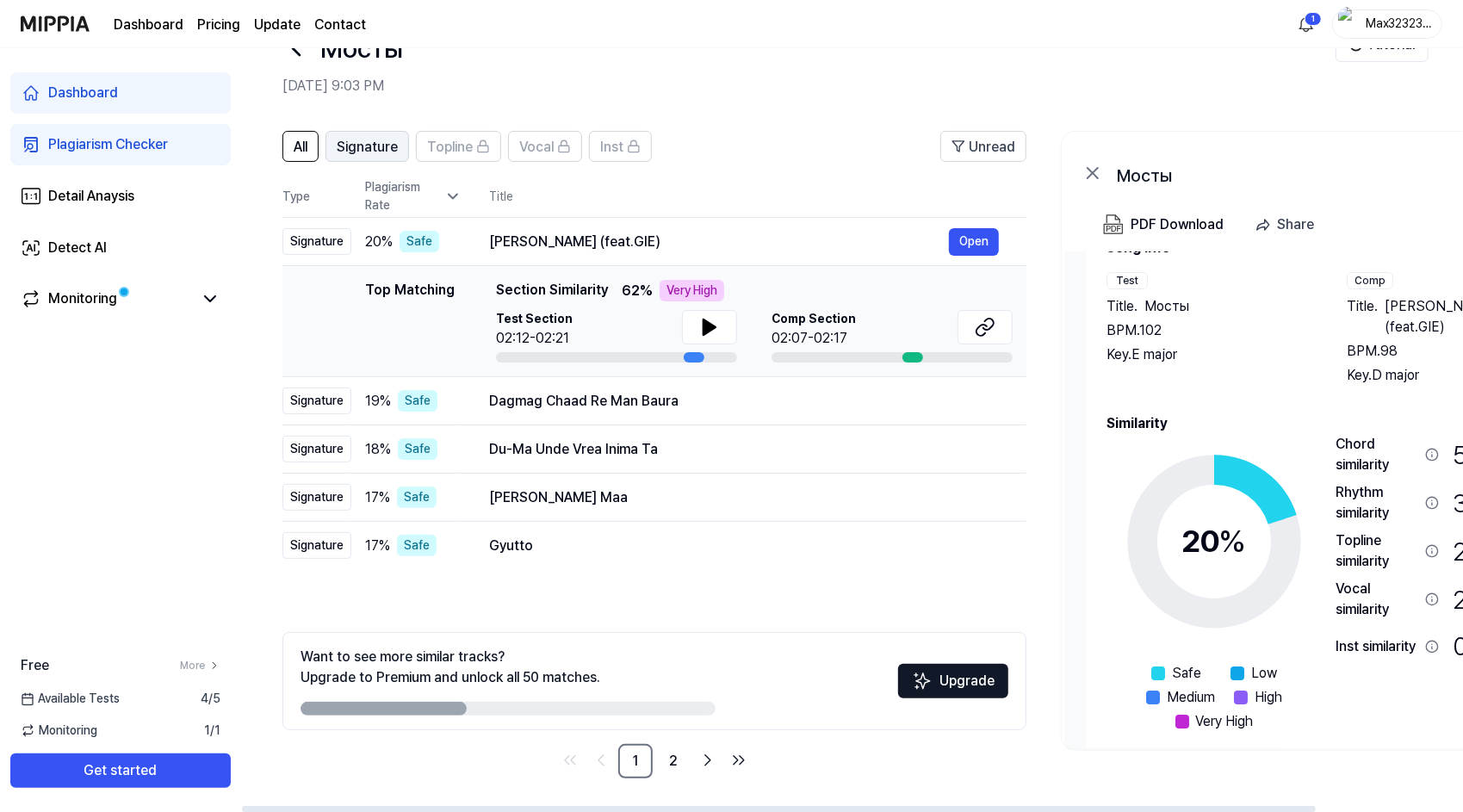
click at [371, 136] on div "Signature" at bounding box center [367, 147] width 61 height 22
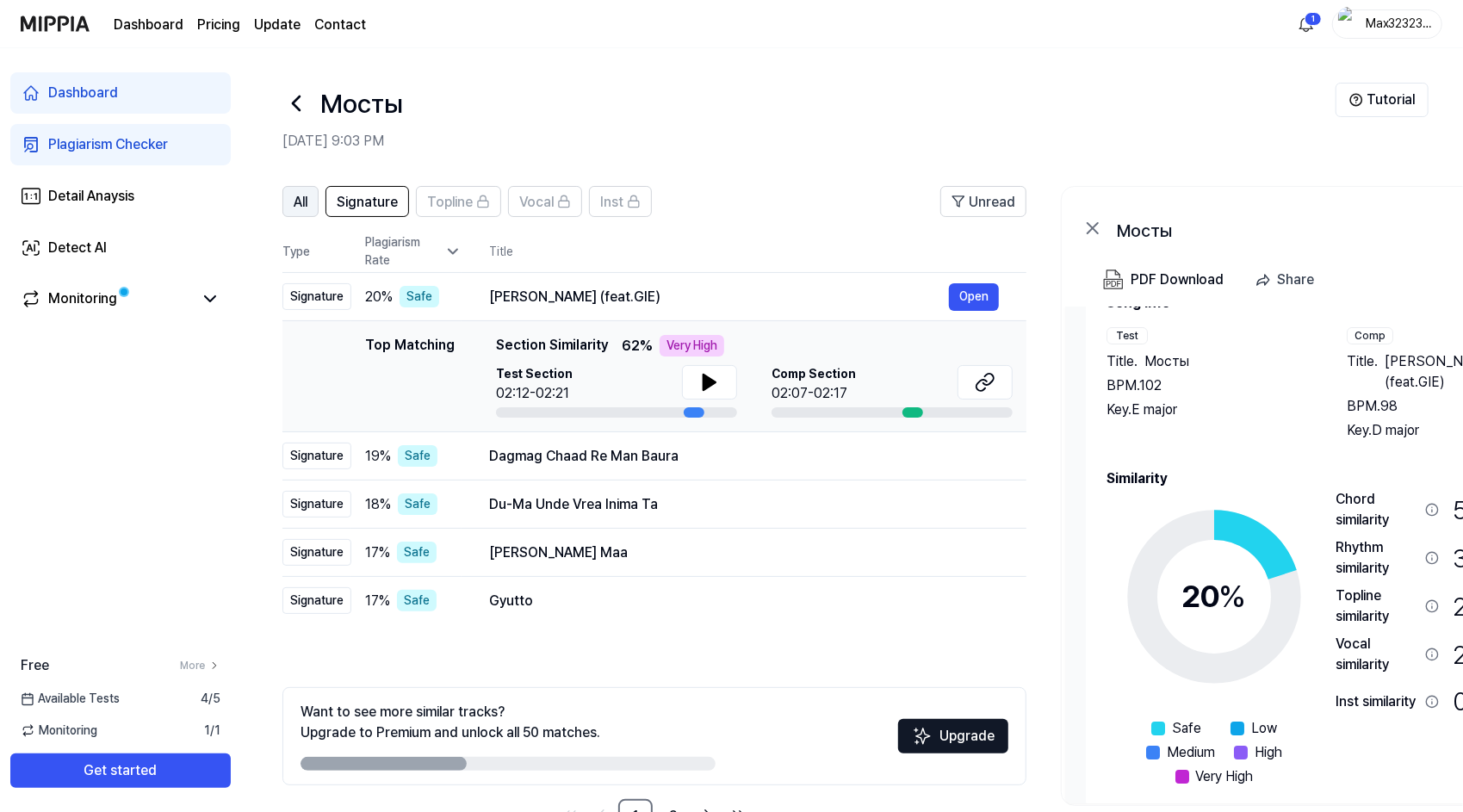
click at [296, 203] on ya-tr-span "All" at bounding box center [300, 203] width 14 height 17
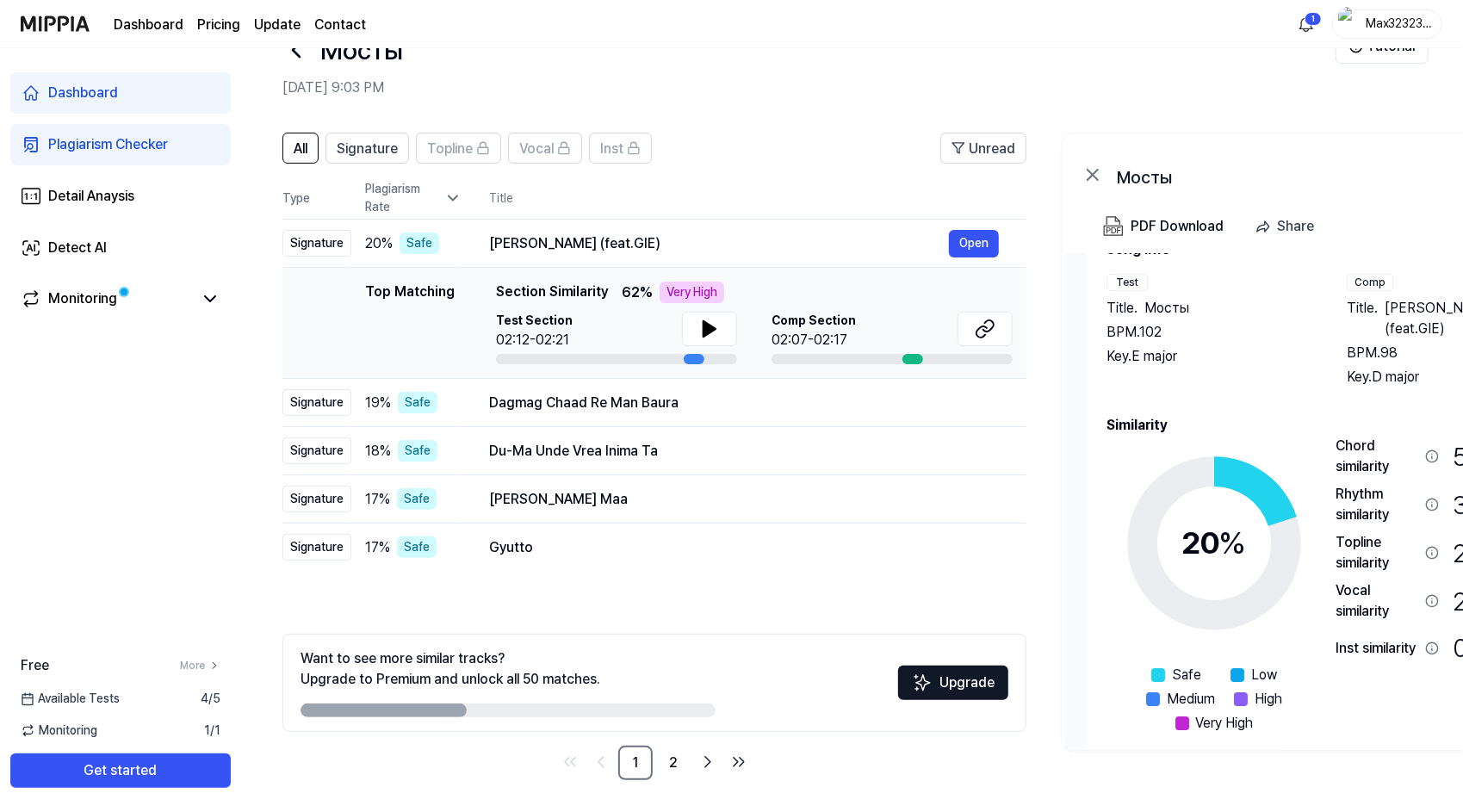
click at [307, 59] on icon at bounding box center [297, 50] width 28 height 28
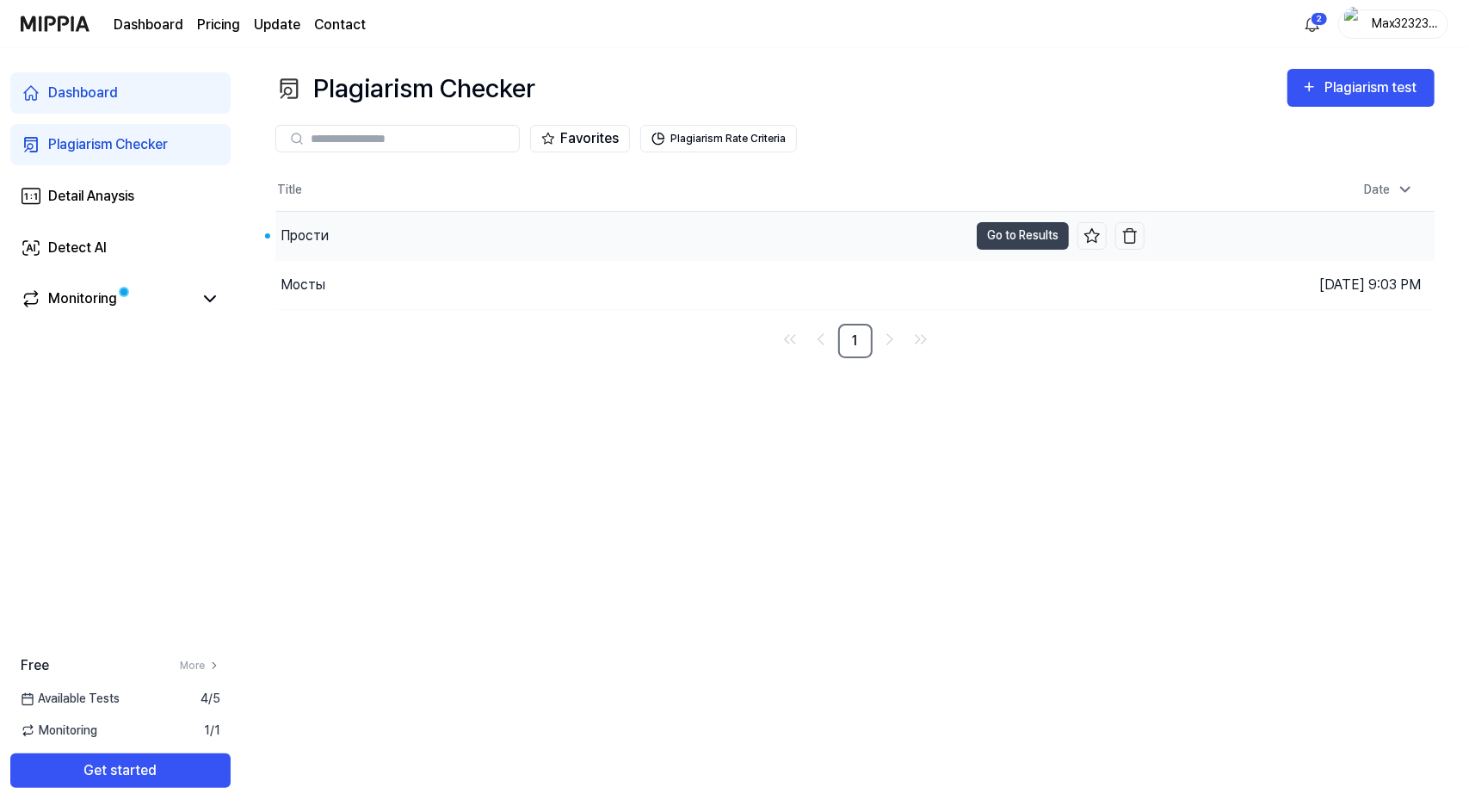
click at [432, 227] on div "Прости" at bounding box center [622, 236] width 693 height 49
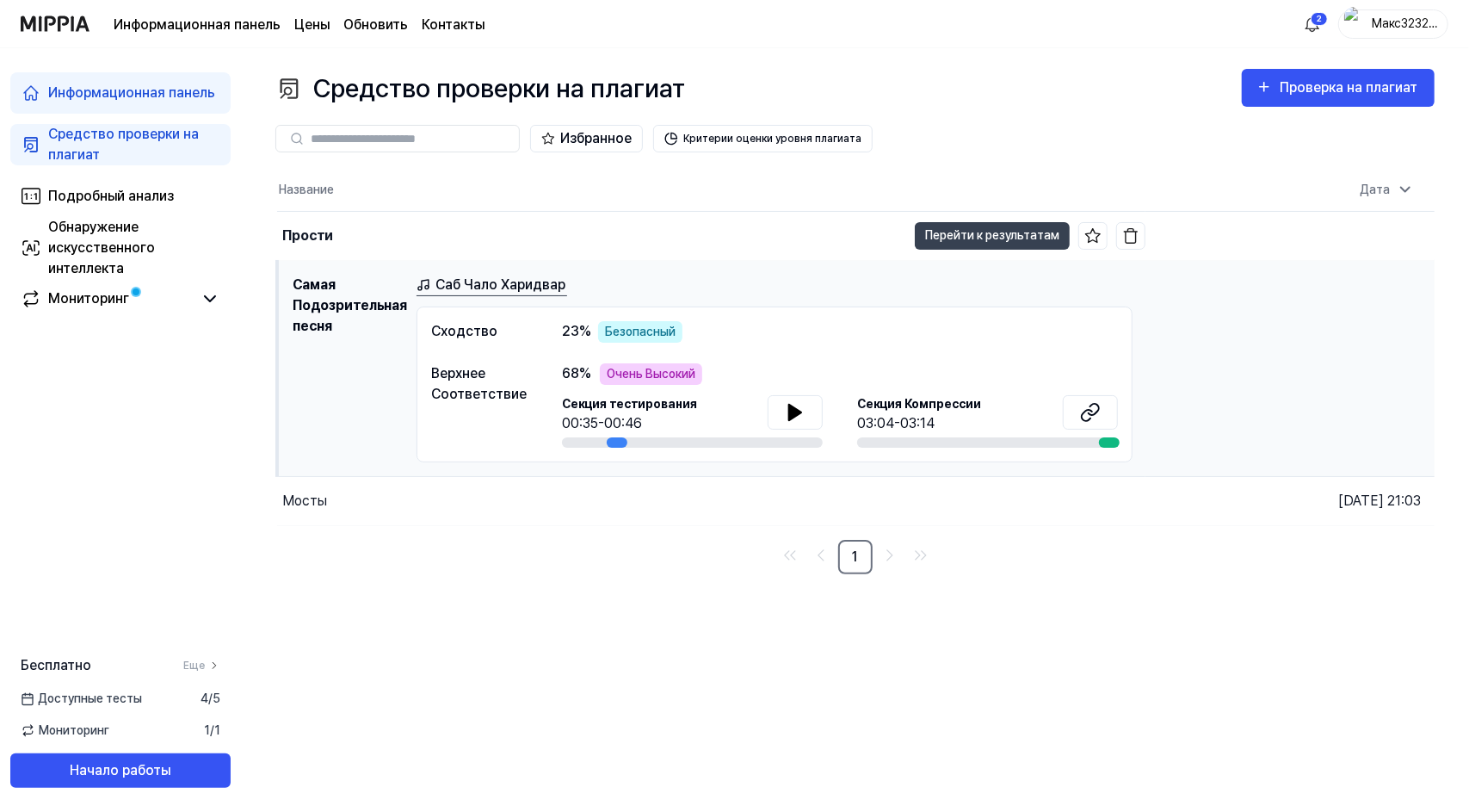
click at [359, 390] on h1 "Самая Подозрительная песня" at bounding box center [348, 368] width 110 height 188
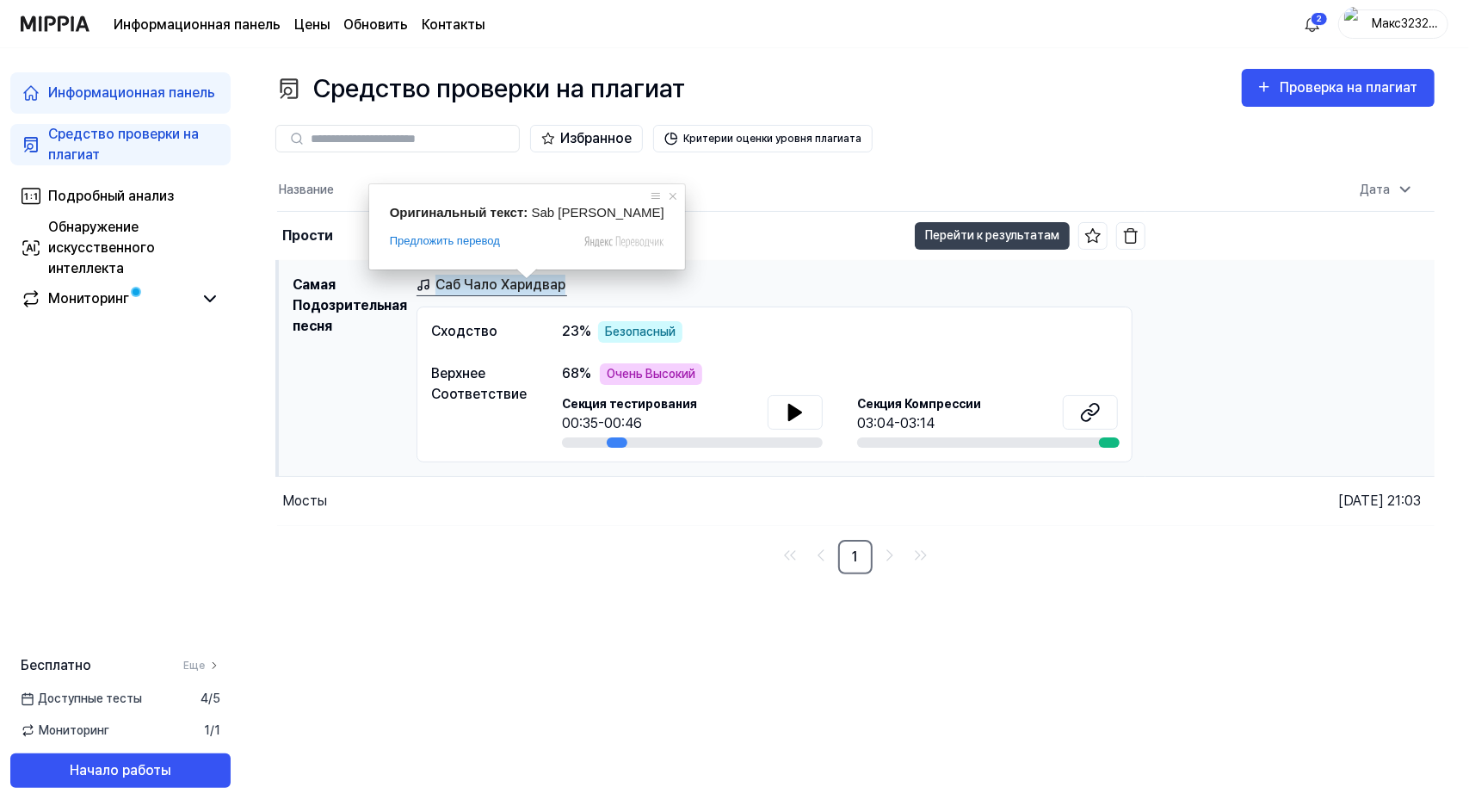
click at [509, 284] on ya-tr-span "Саб Чало Харидвар" at bounding box center [500, 285] width 130 height 21
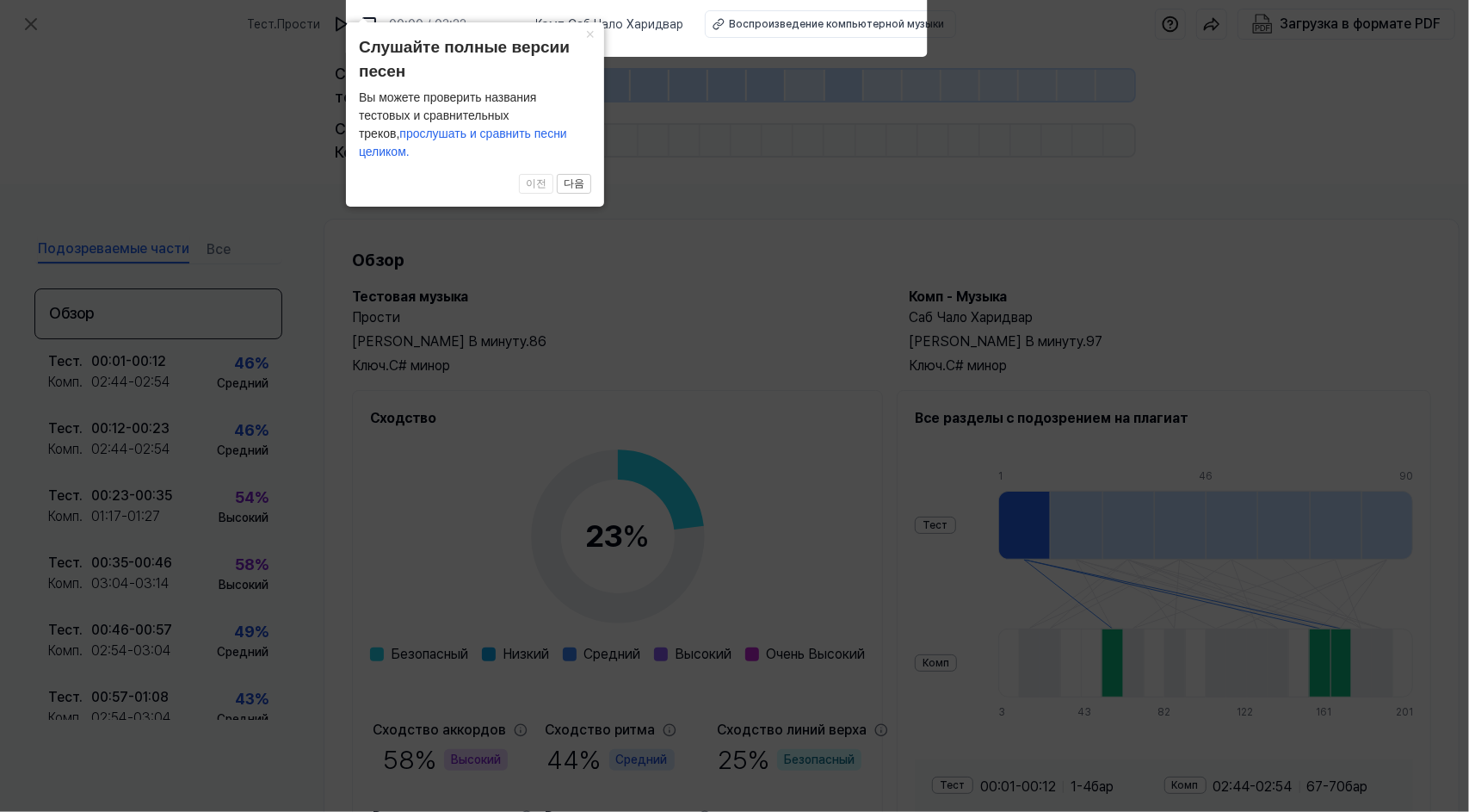
click at [803, 439] on icon at bounding box center [734, 401] width 1469 height 820
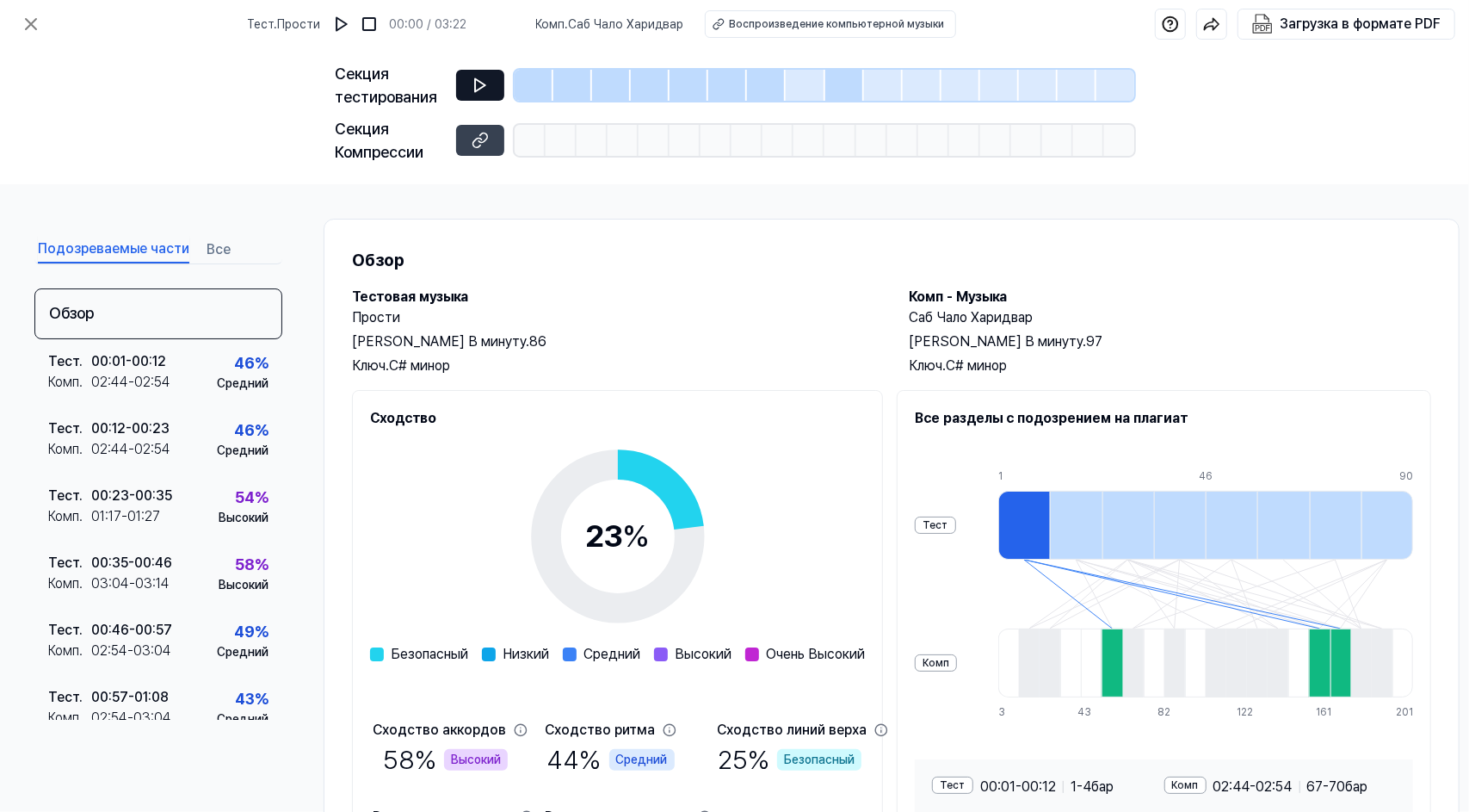
click at [483, 86] on icon at bounding box center [480, 86] width 10 height 13
click at [483, 91] on icon at bounding box center [480, 85] width 17 height 17
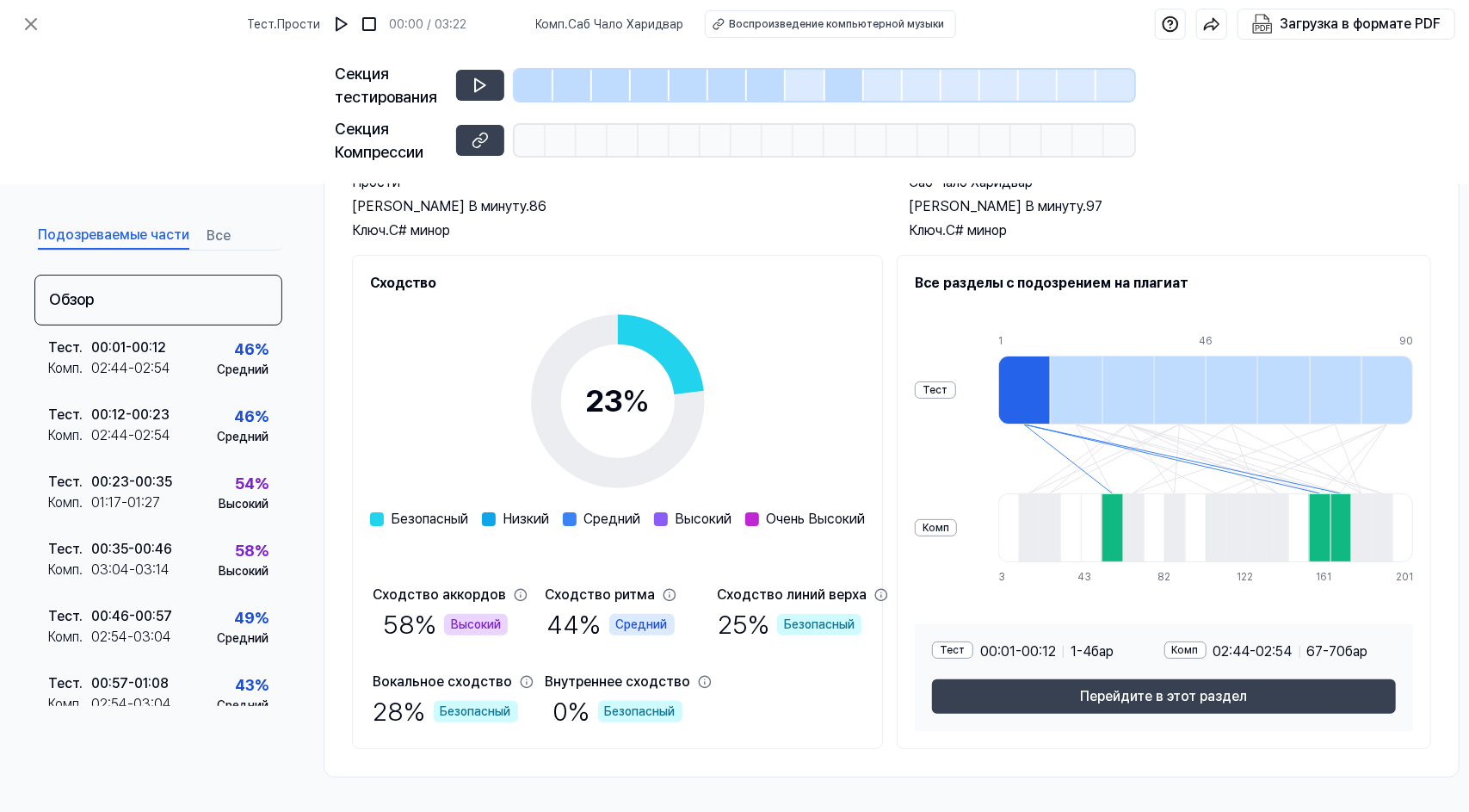
scroll to position [138, 1]
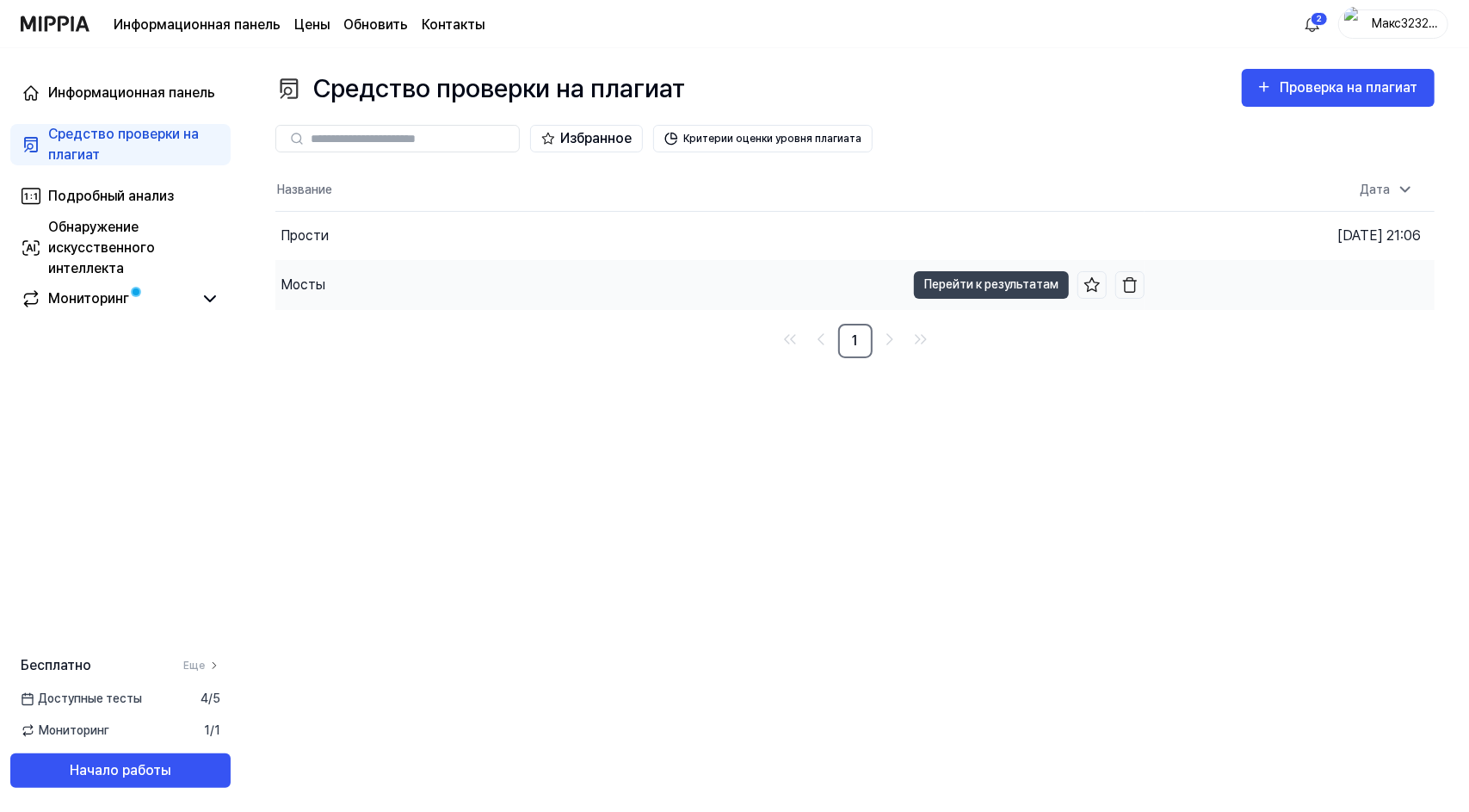
click at [399, 273] on div "Мосты" at bounding box center [590, 285] width 630 height 49
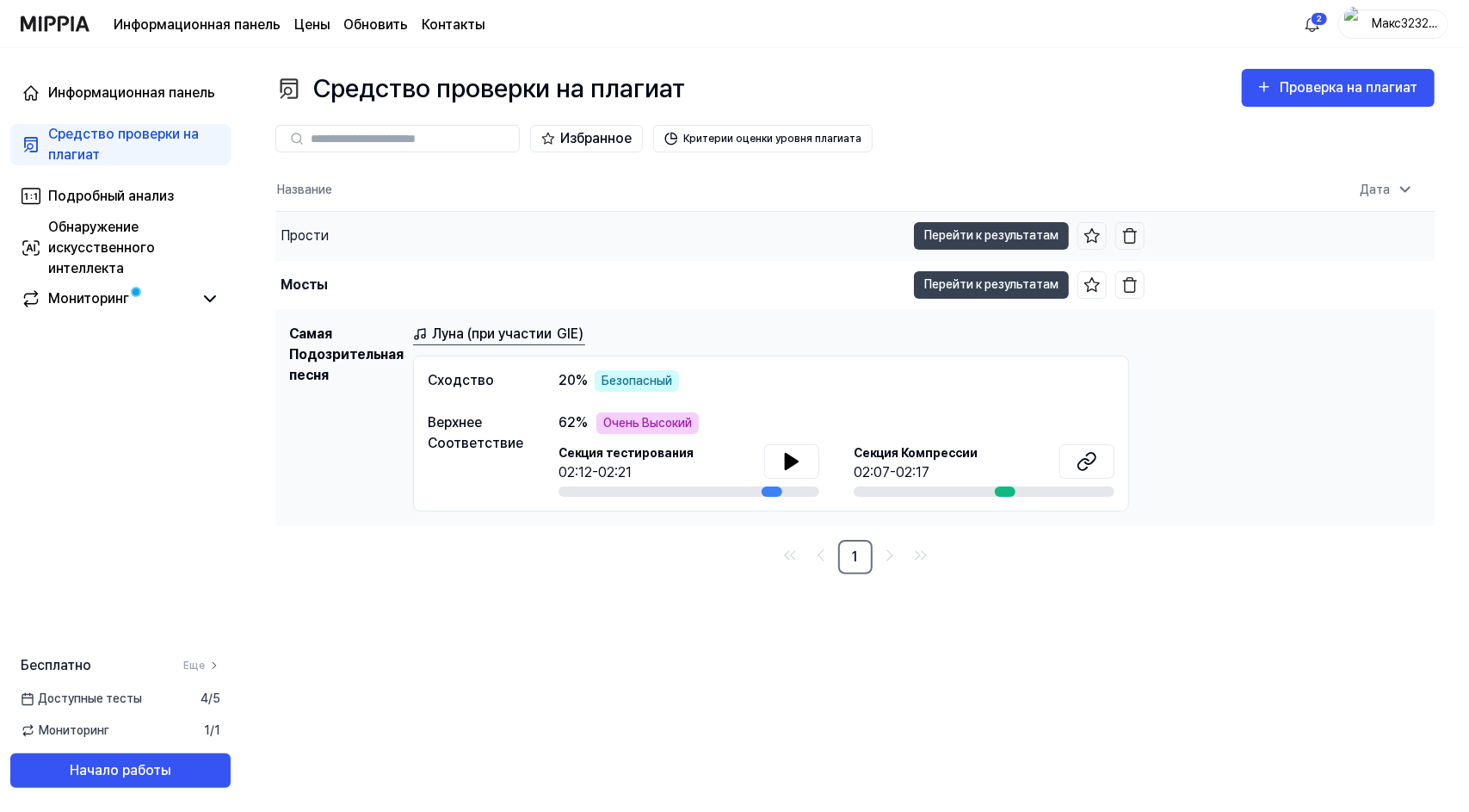
click at [432, 241] on div "Прости" at bounding box center [590, 236] width 630 height 49
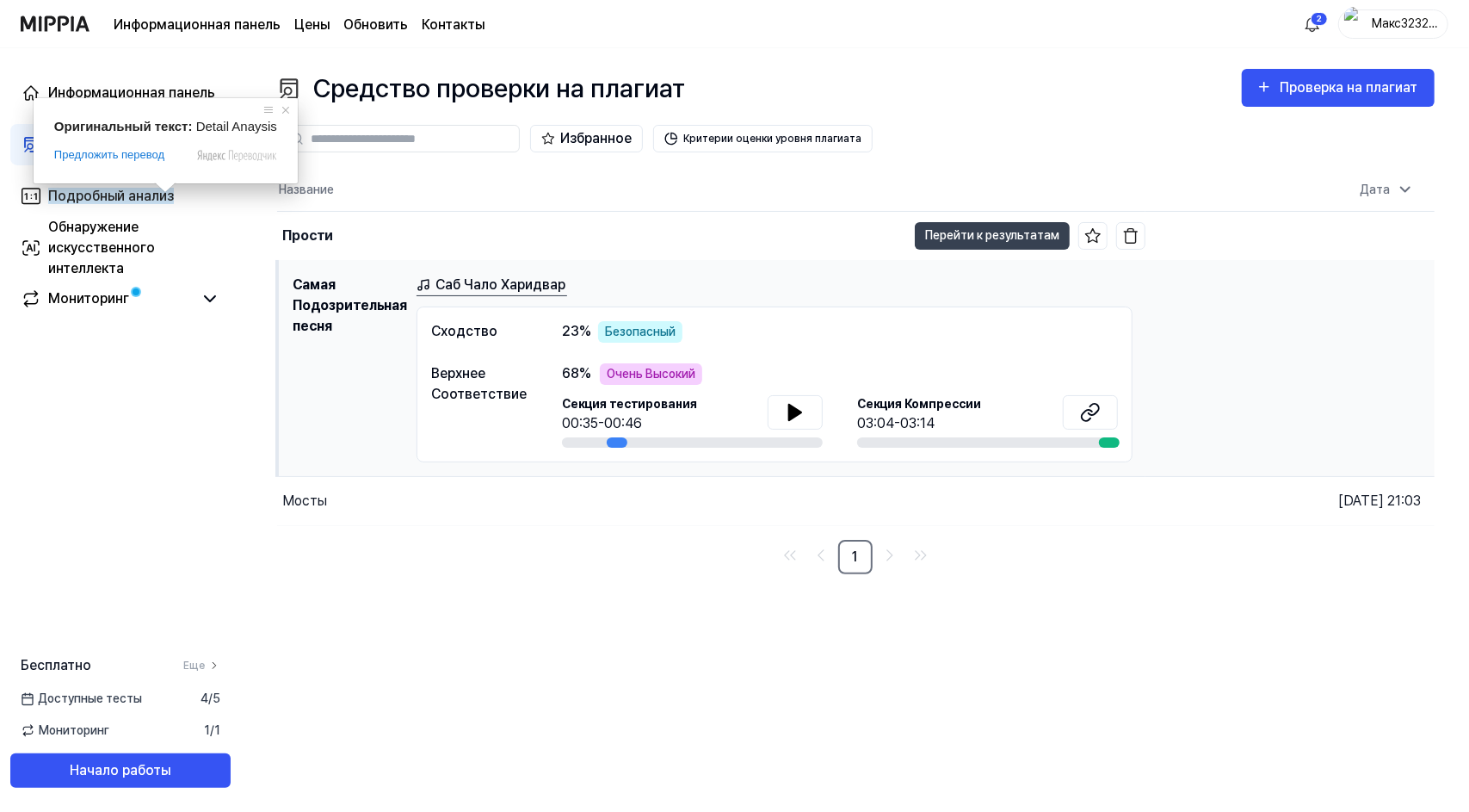
click at [17, 143] on link "Средство проверки на плагиат" at bounding box center [120, 145] width 220 height 41
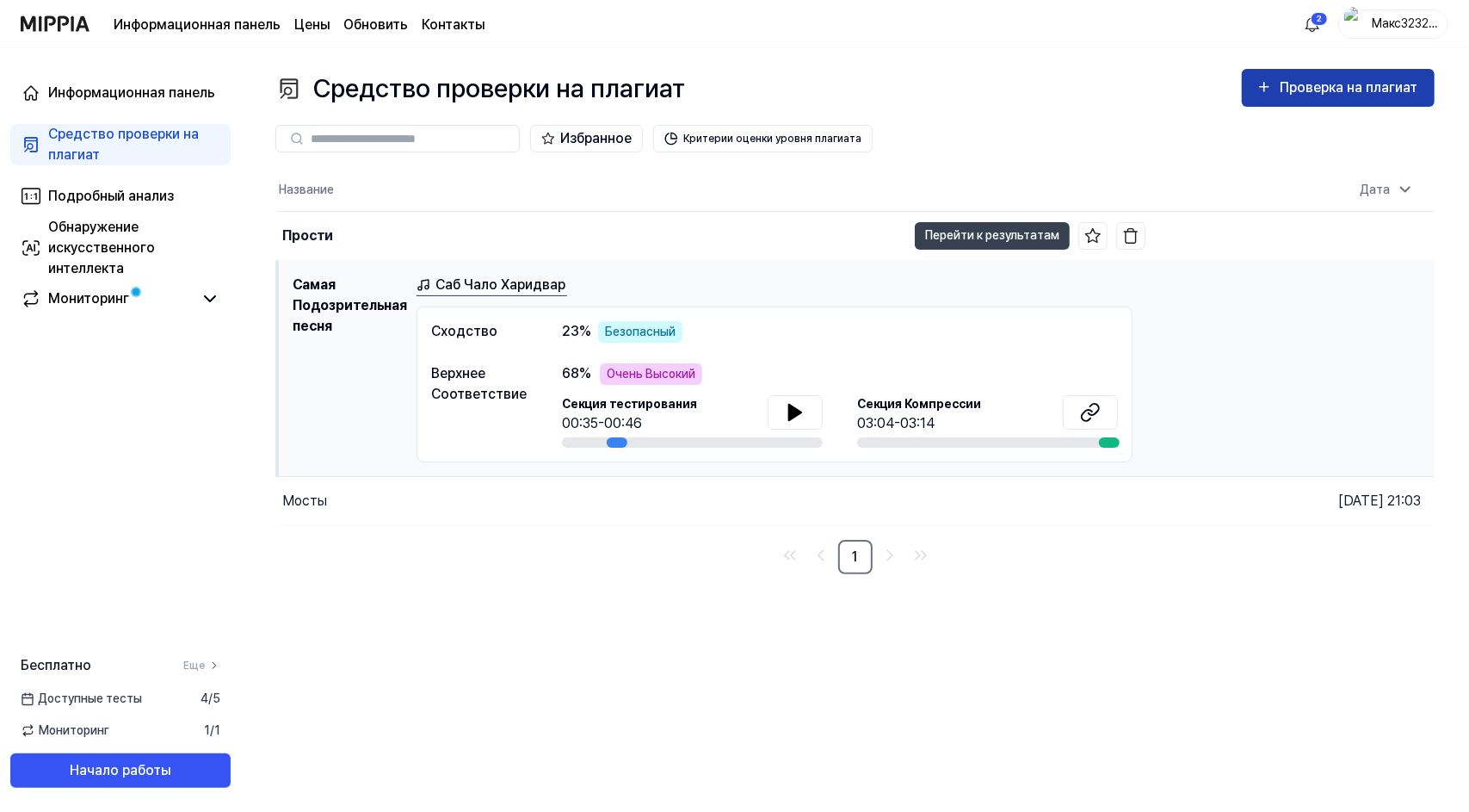
click at [1379, 103] on button "Проверка на плагиат" at bounding box center [1338, 88] width 193 height 38
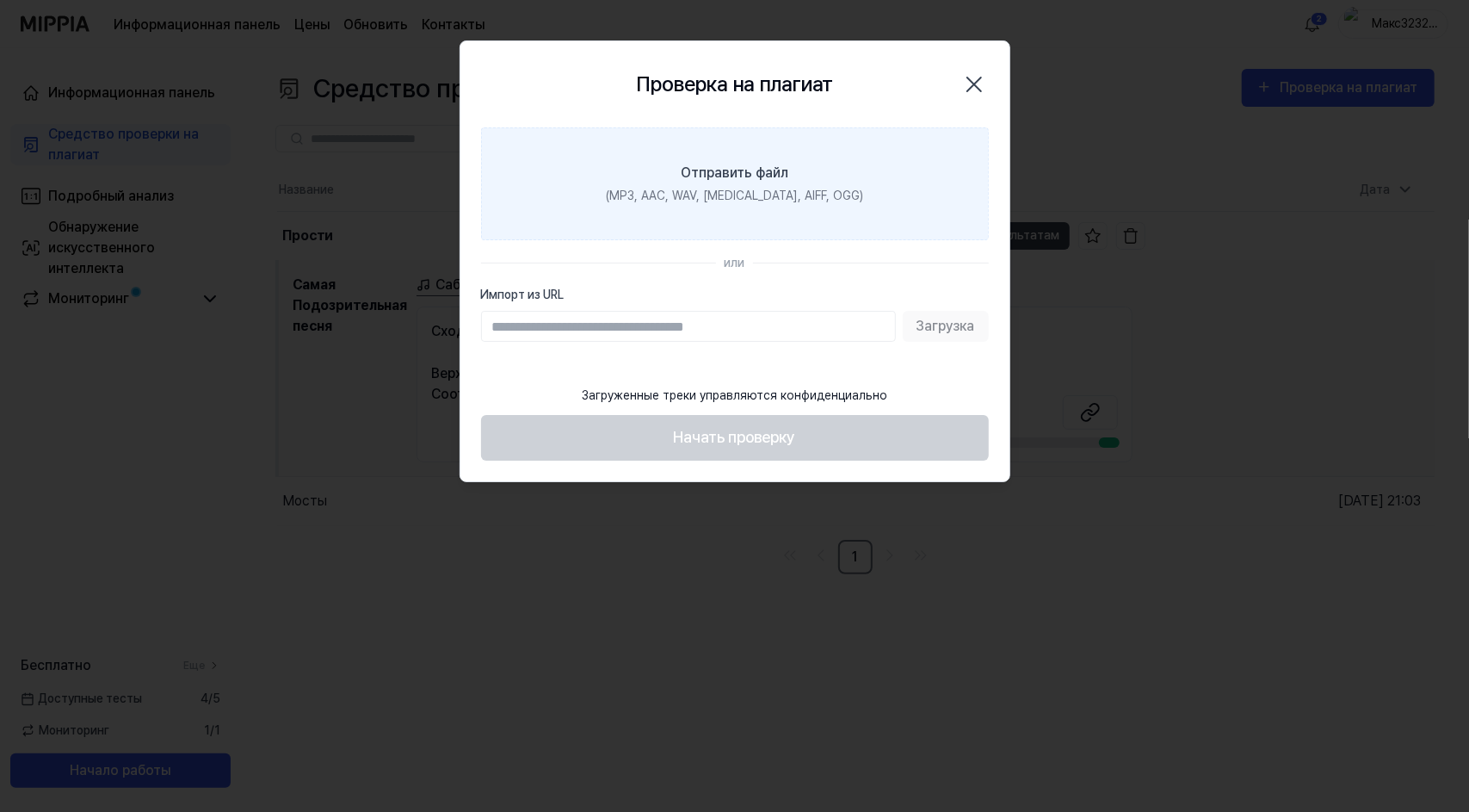
click at [818, 163] on label "Отправить файл (MP3, AAC, WAV, FLAC, AIFF, OGG)" at bounding box center [735, 183] width 508 height 113
click at [0, 0] on input "Отправить файл (MP3, AAC, WAV, FLAC, AIFF, OGG)" at bounding box center [0, 0] width 0 height 0
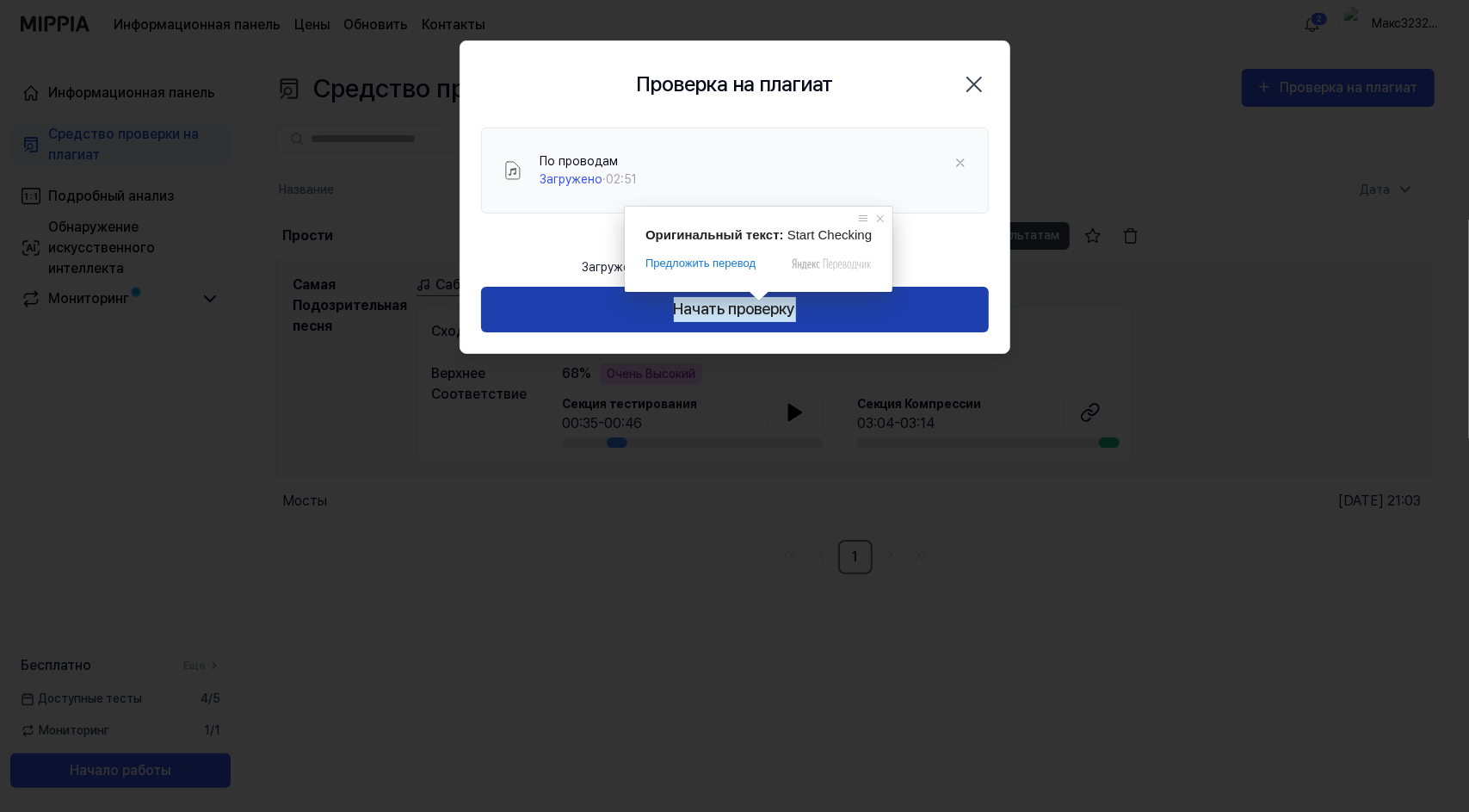
click at [756, 297] on ya-tr-span "Начать проверку" at bounding box center [734, 309] width 122 height 25
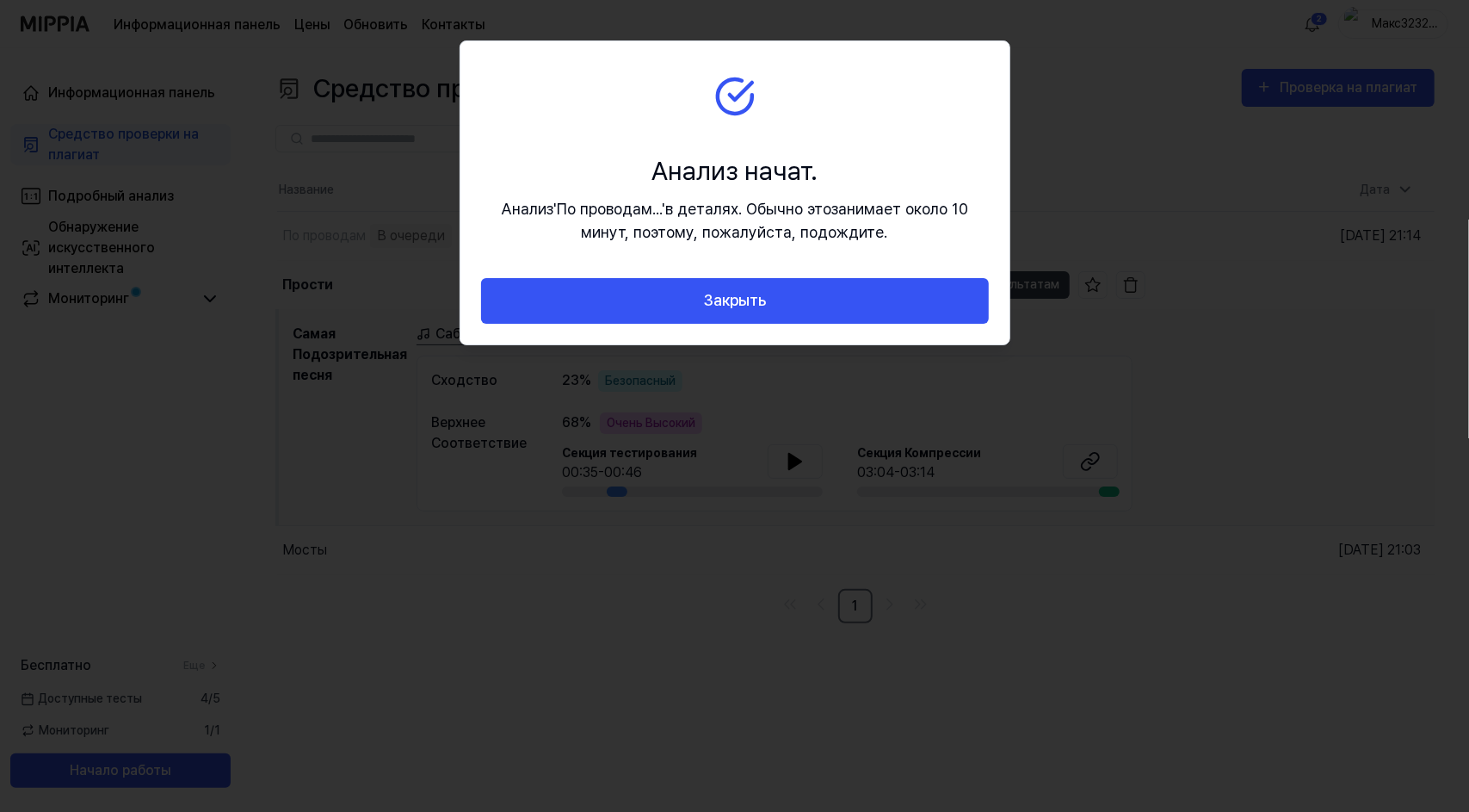
click at [756, 296] on ya-tr-span "Закрыть" at bounding box center [734, 301] width 63 height 25
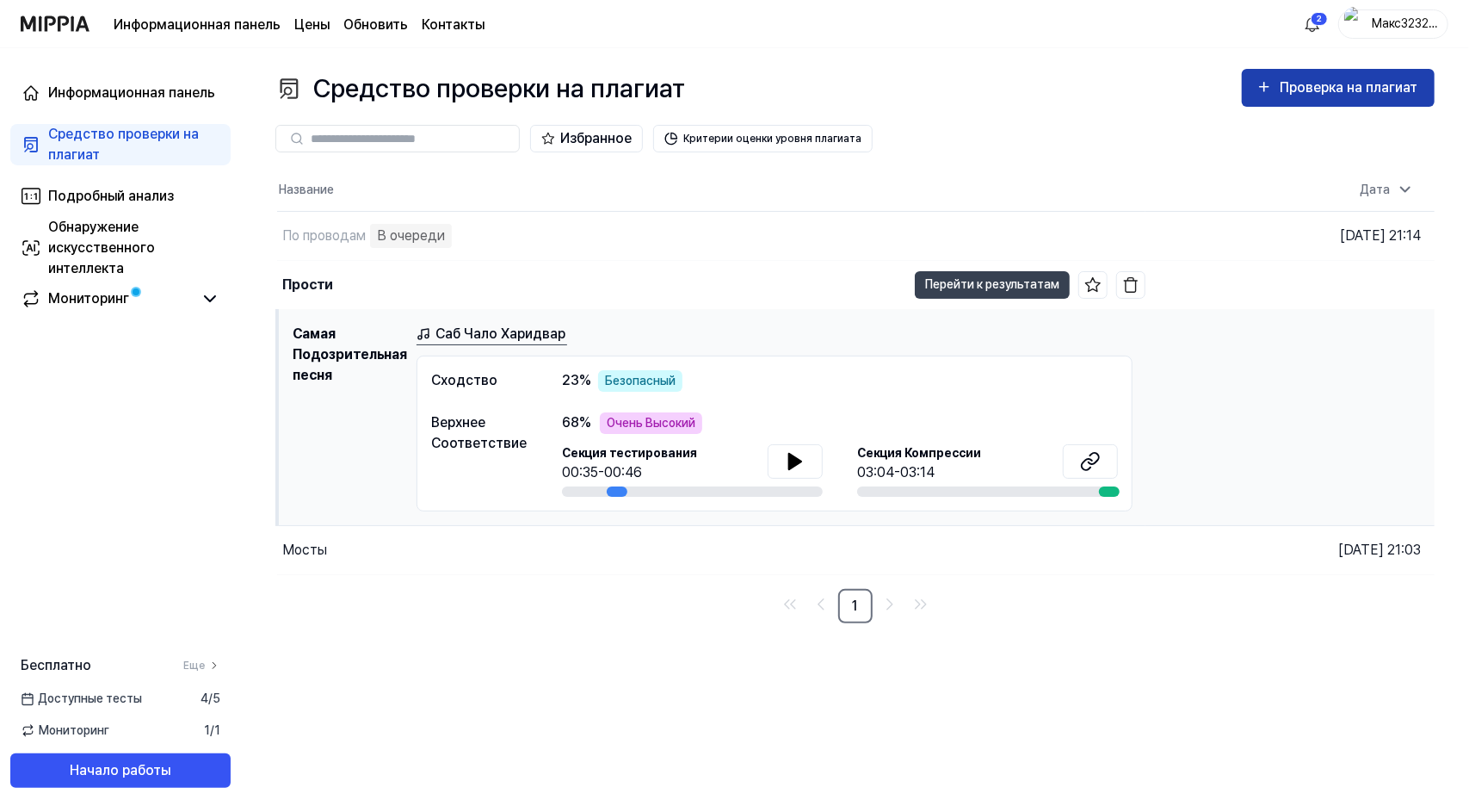
click at [1358, 75] on button "Проверка на плагиат" at bounding box center [1338, 88] width 193 height 38
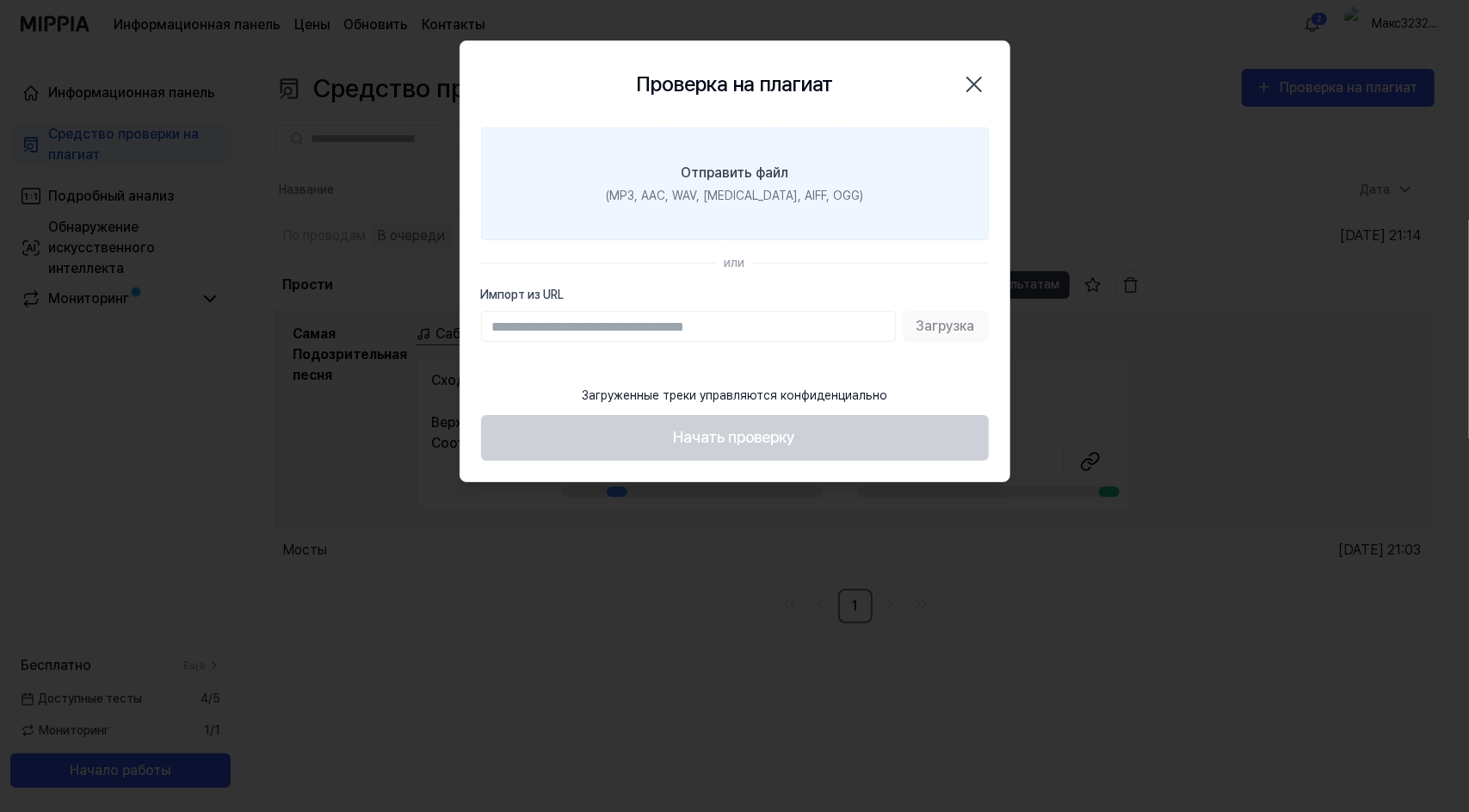
click at [771, 174] on ya-tr-span "Отправить файл" at bounding box center [734, 173] width 107 height 17
click at [0, 0] on input "Отправить файл (MP3, AAC, WAV, FLAC, AIFF, OGG)" at bounding box center [0, 0] width 0 height 0
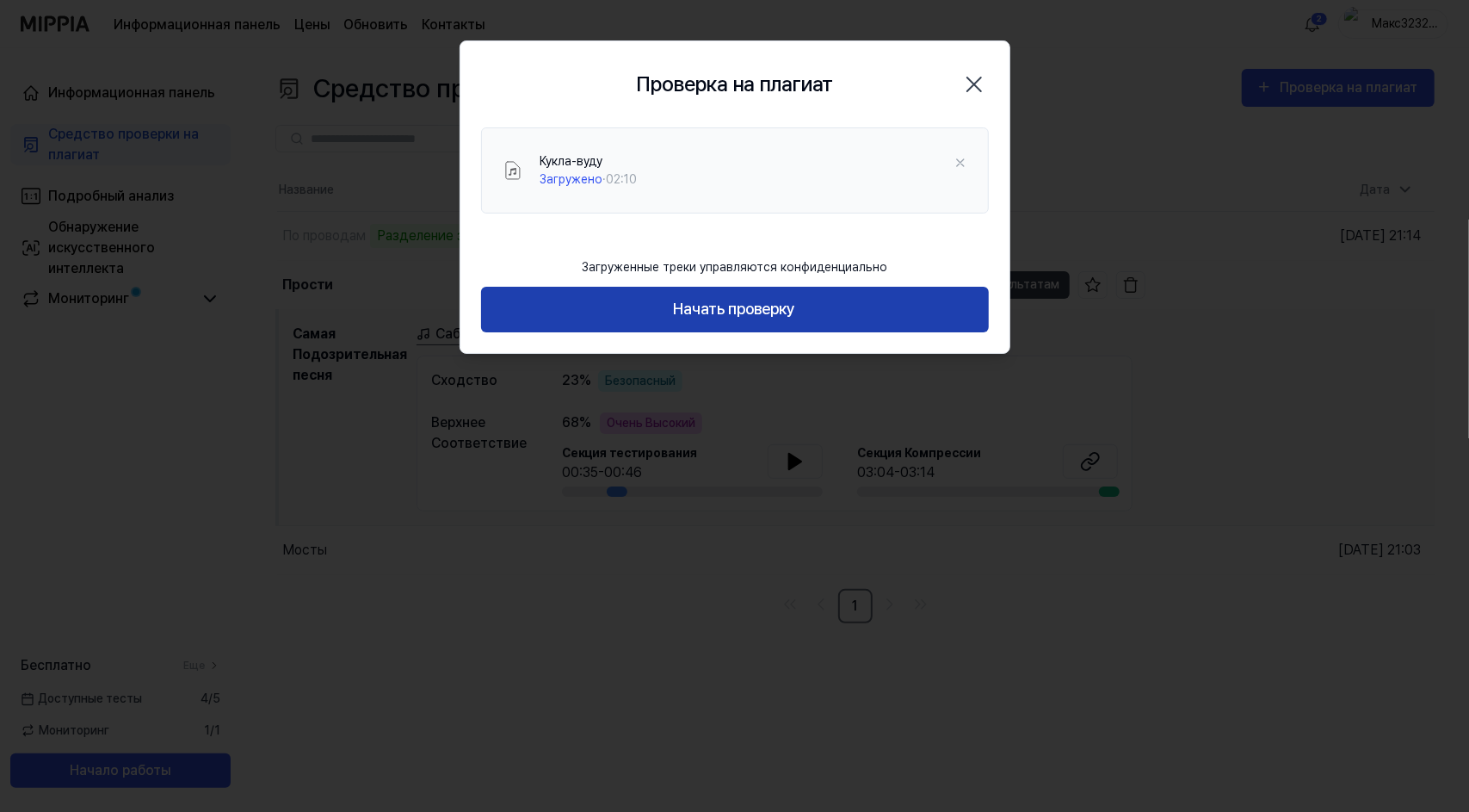
click at [729, 330] on button "Начать проверку" at bounding box center [735, 309] width 508 height 46
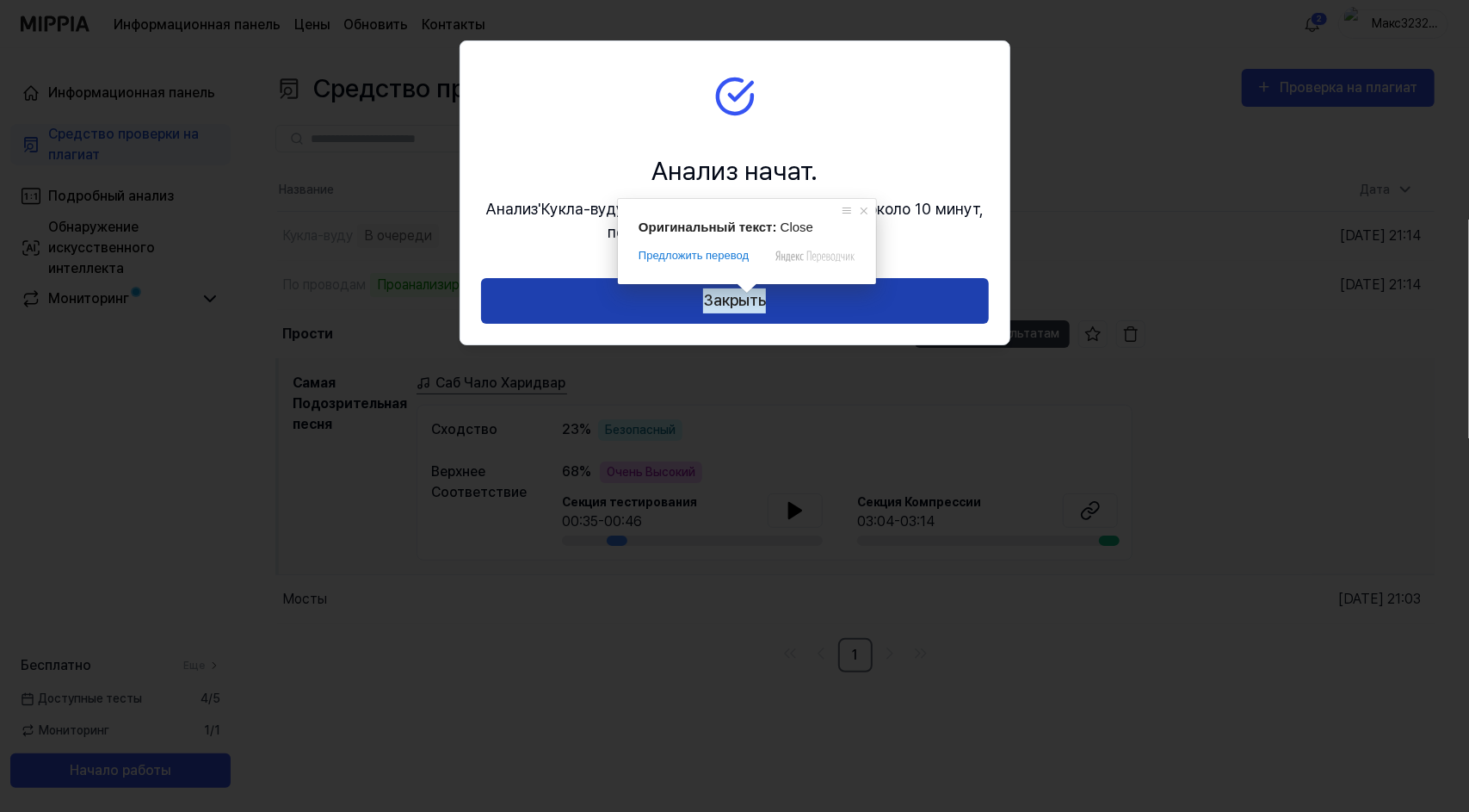
click at [764, 297] on ya-tr-span "Закрыть" at bounding box center [734, 301] width 63 height 25
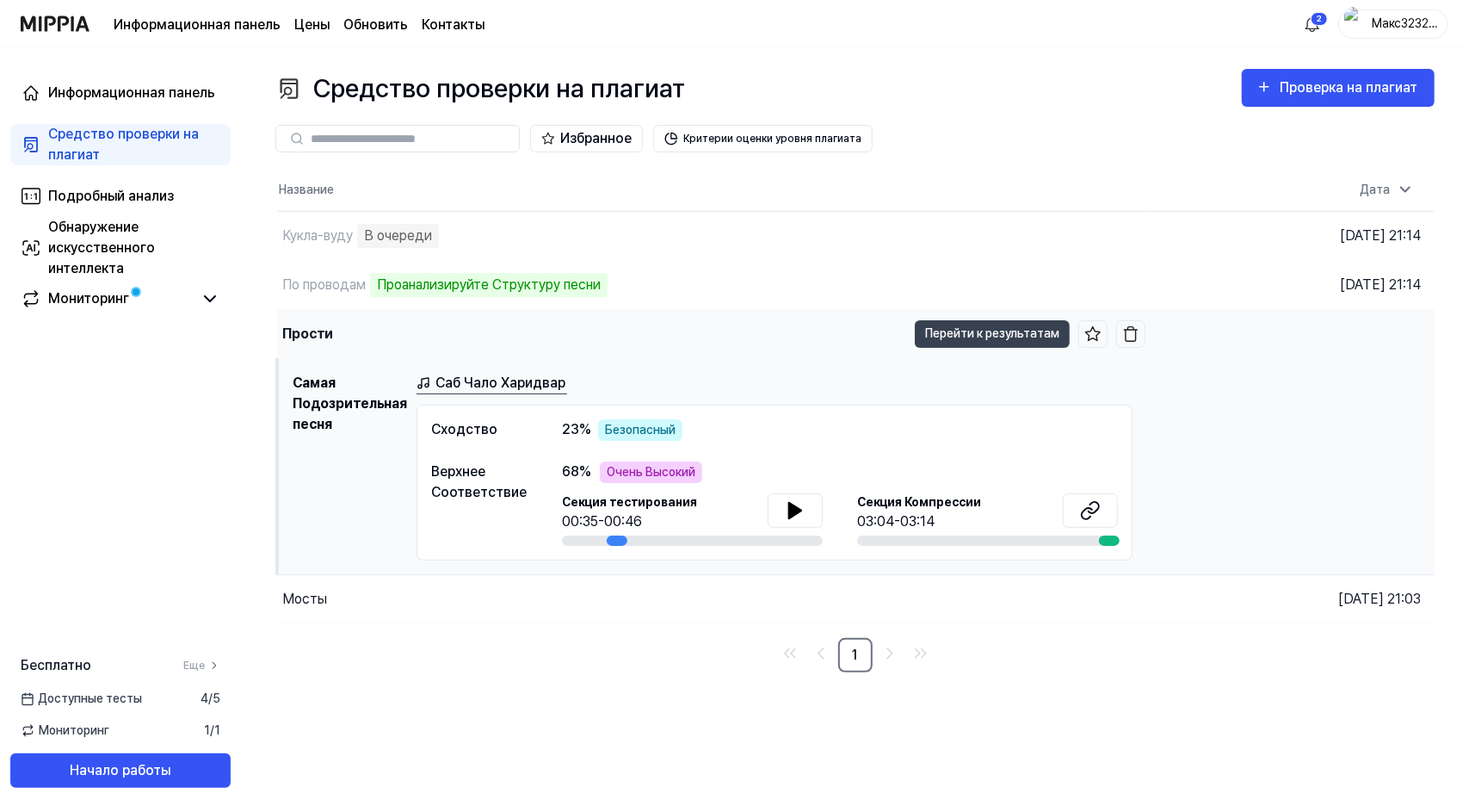
click at [647, 348] on div "Прости" at bounding box center [592, 334] width 629 height 49
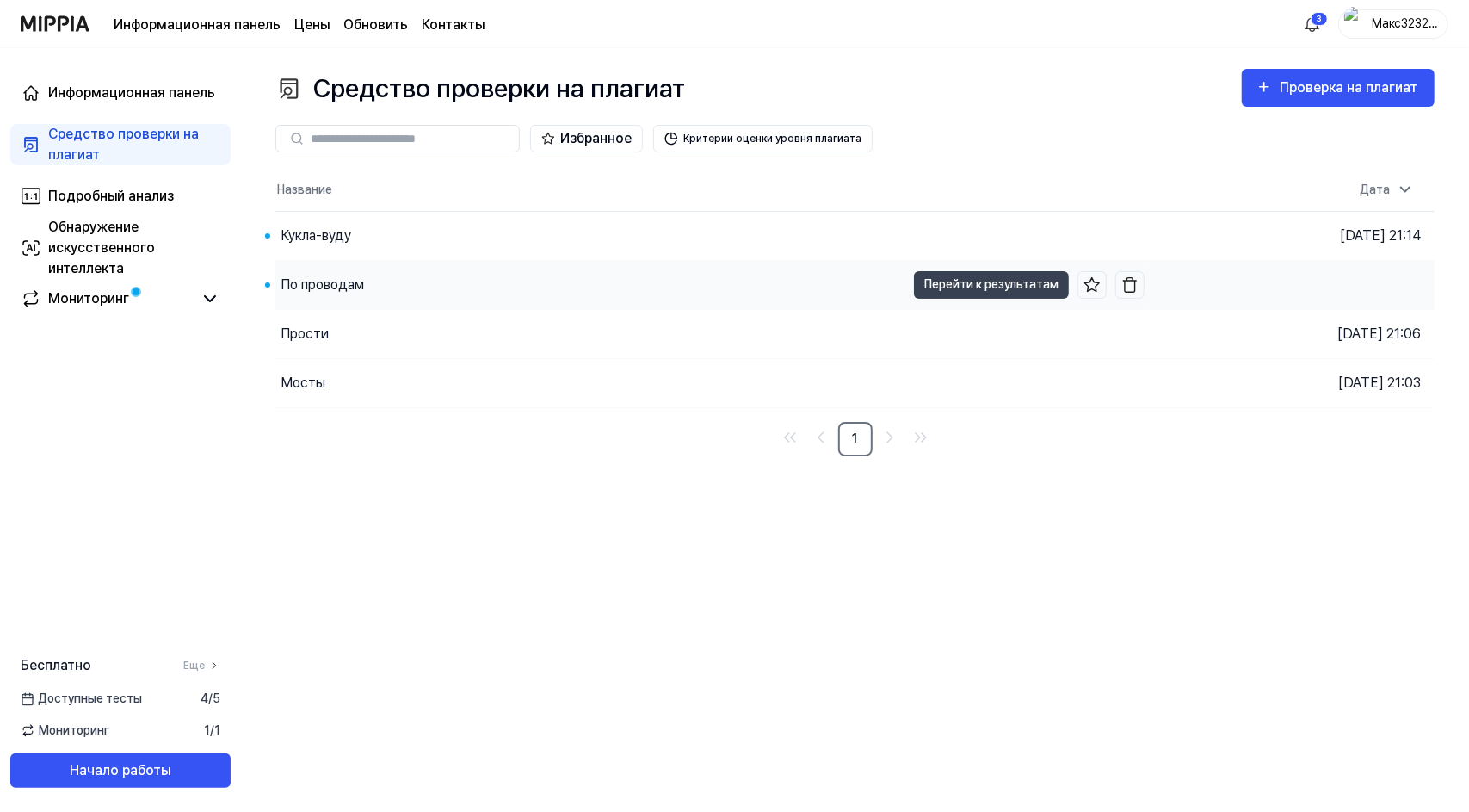
click at [402, 277] on div "По проводам" at bounding box center [590, 285] width 630 height 49
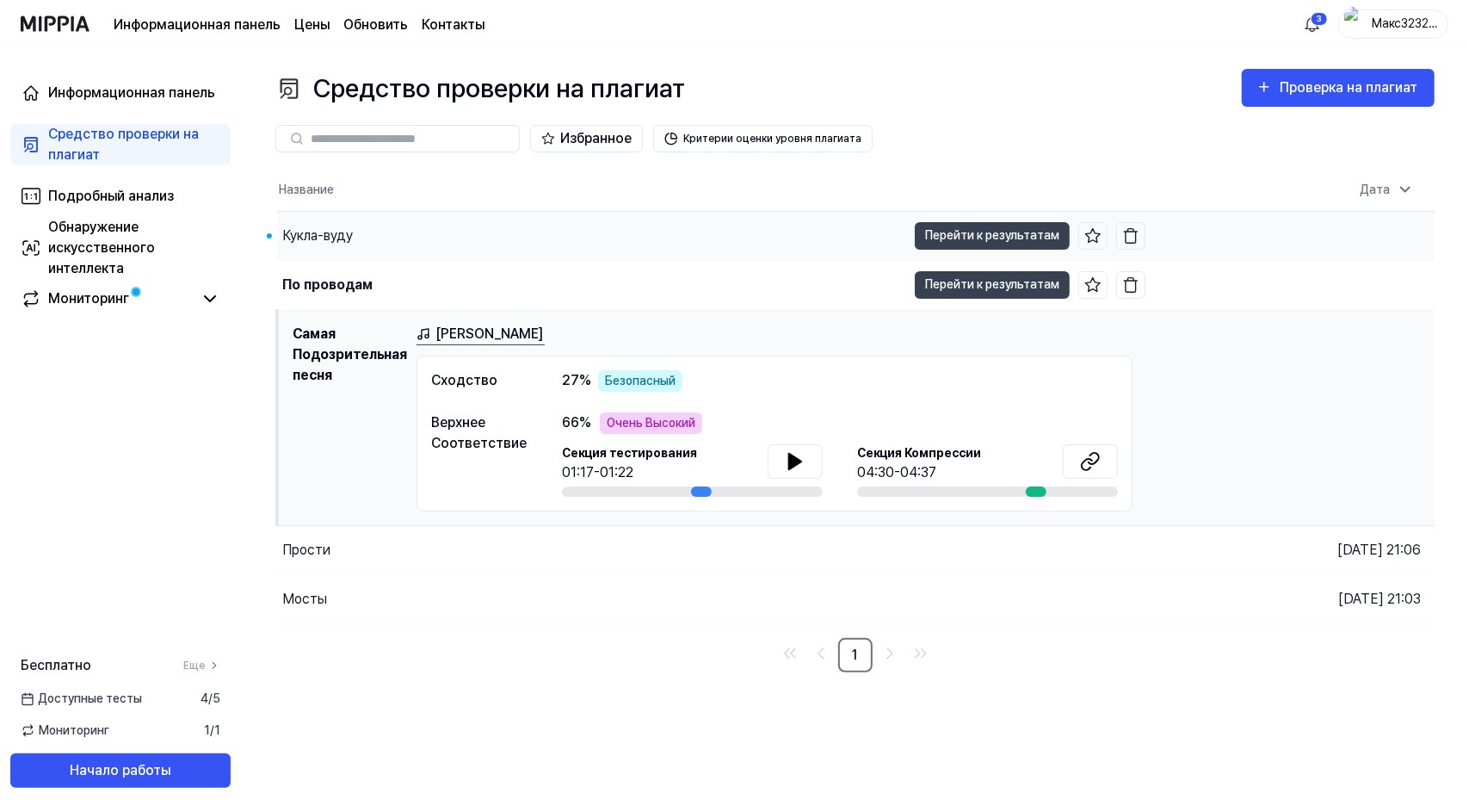
click at [511, 245] on div "Кукла-вуду" at bounding box center [592, 236] width 629 height 49
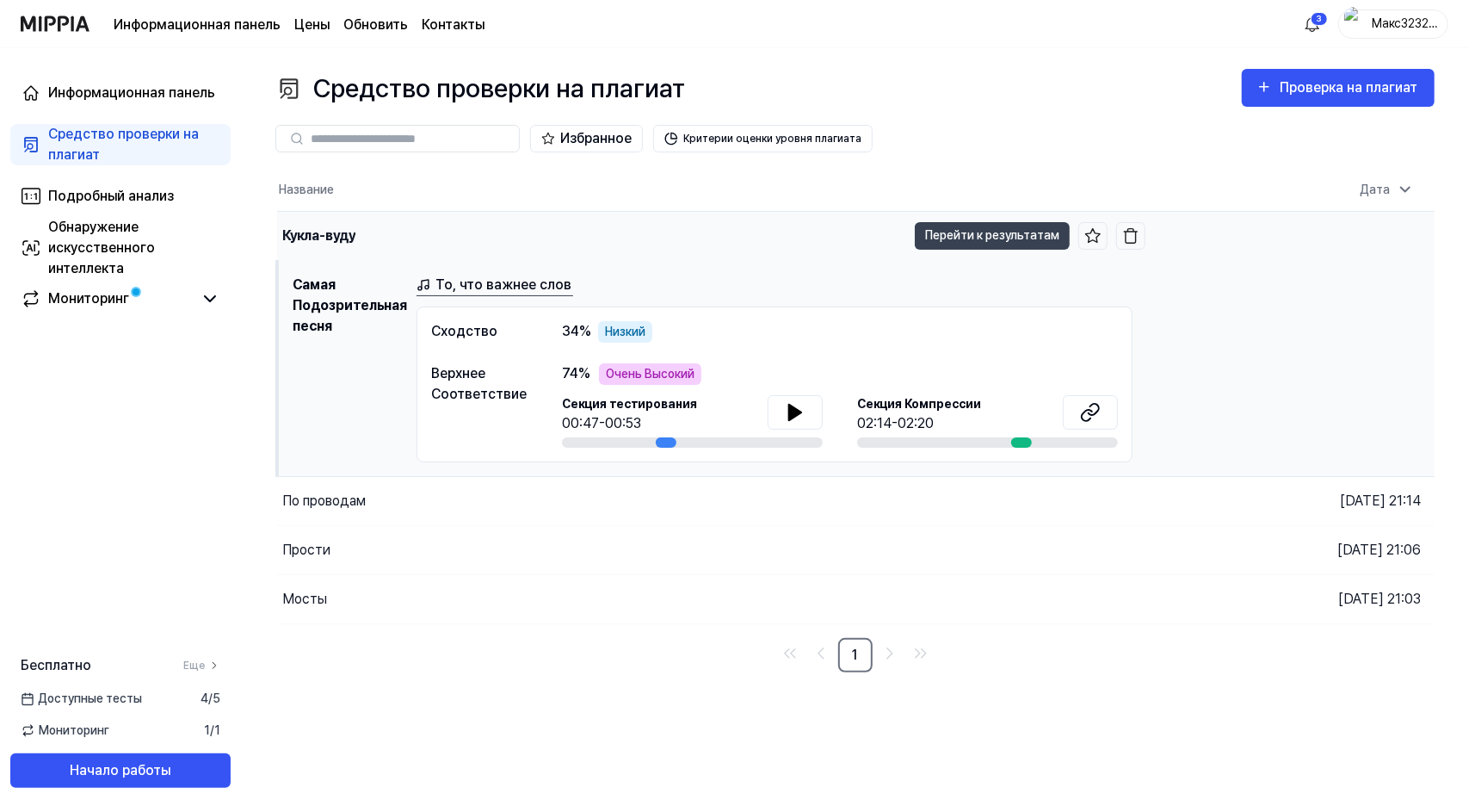
click at [511, 245] on div "Кукла-вуду" at bounding box center [592, 236] width 629 height 49
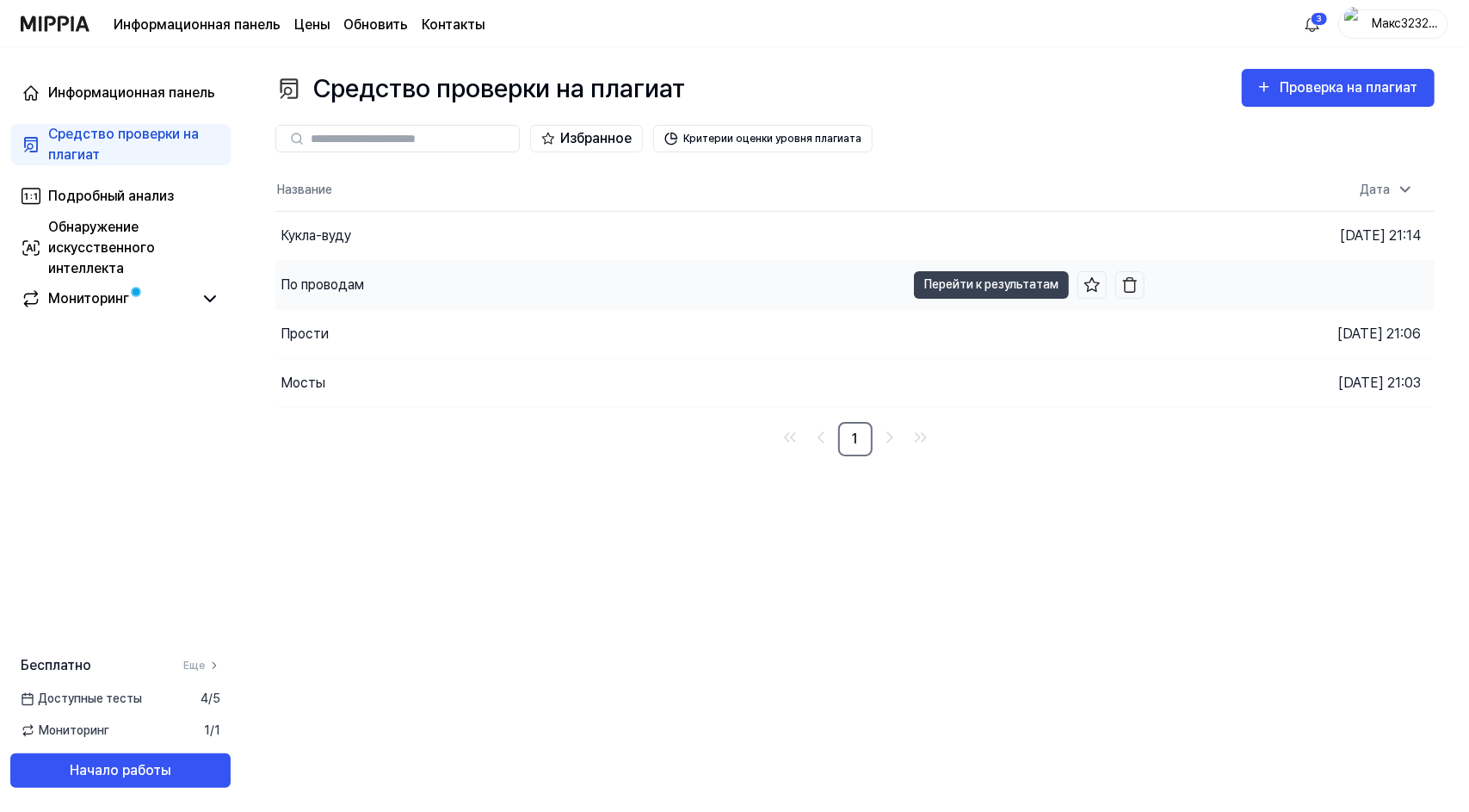
click at [499, 289] on div "По проводам" at bounding box center [590, 285] width 630 height 49
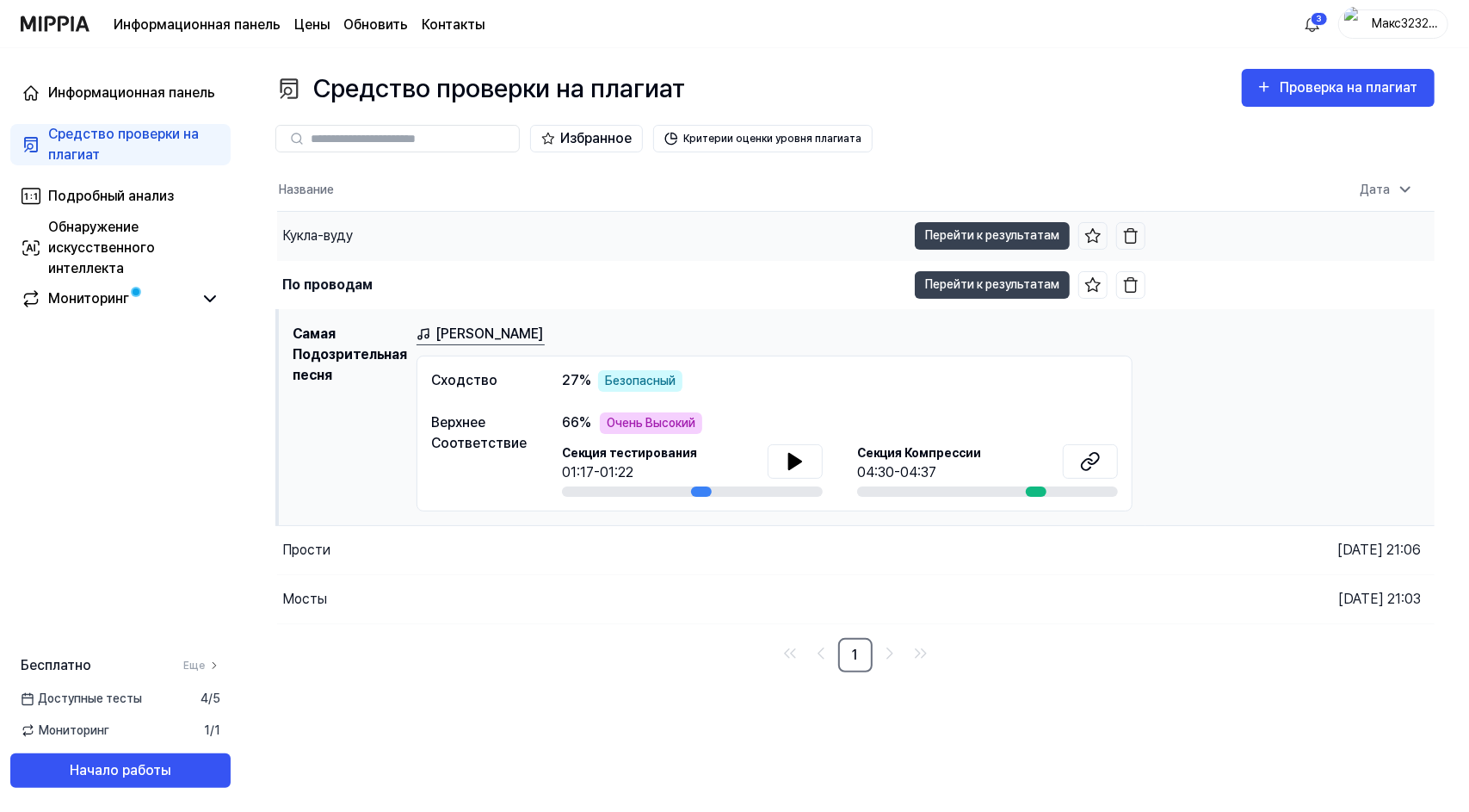
click at [515, 245] on div "Кукла-вуду" at bounding box center [592, 236] width 629 height 49
